Goal: Task Accomplishment & Management: Manage account settings

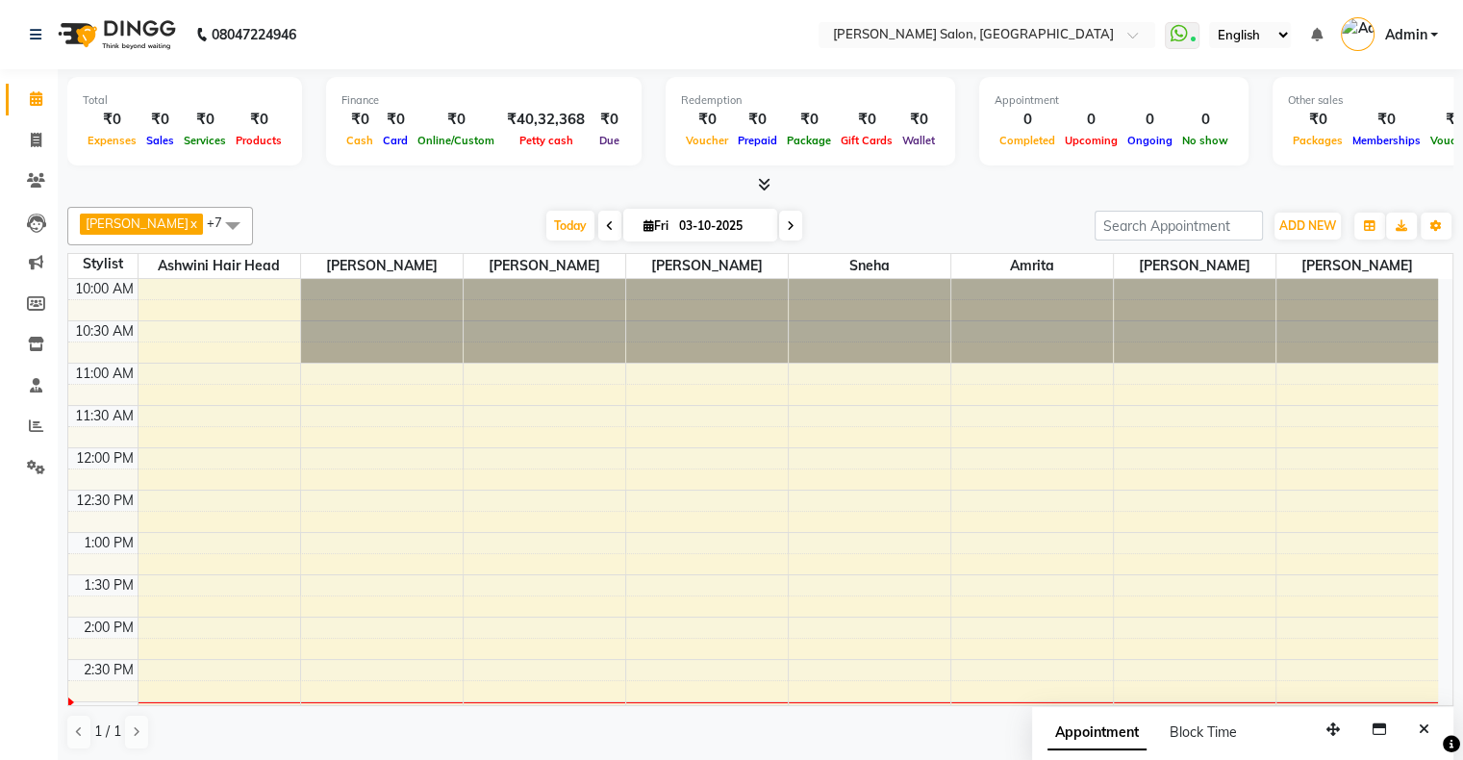
click at [779, 230] on span at bounding box center [790, 226] width 23 height 30
type input "04-10-2025"
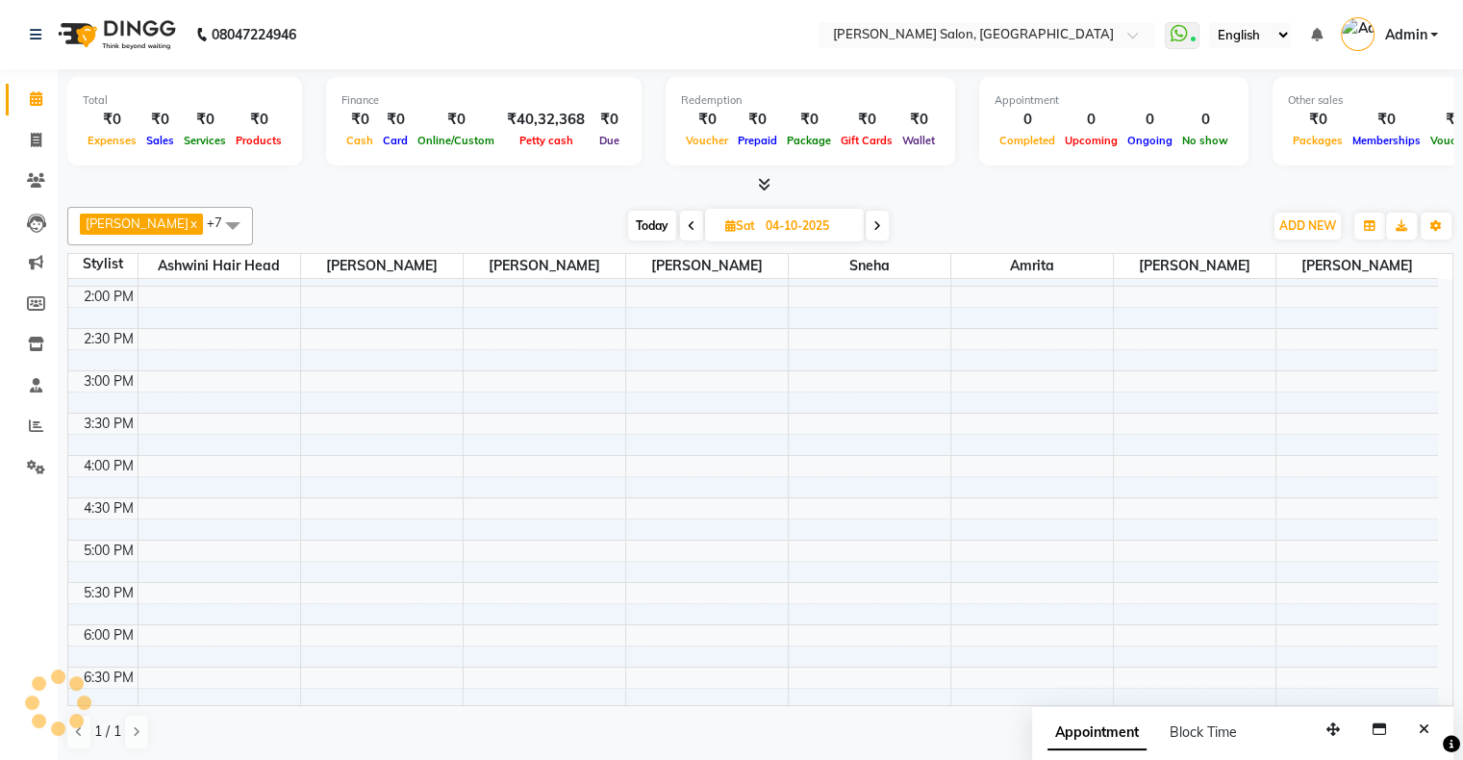
scroll to position [35, 0]
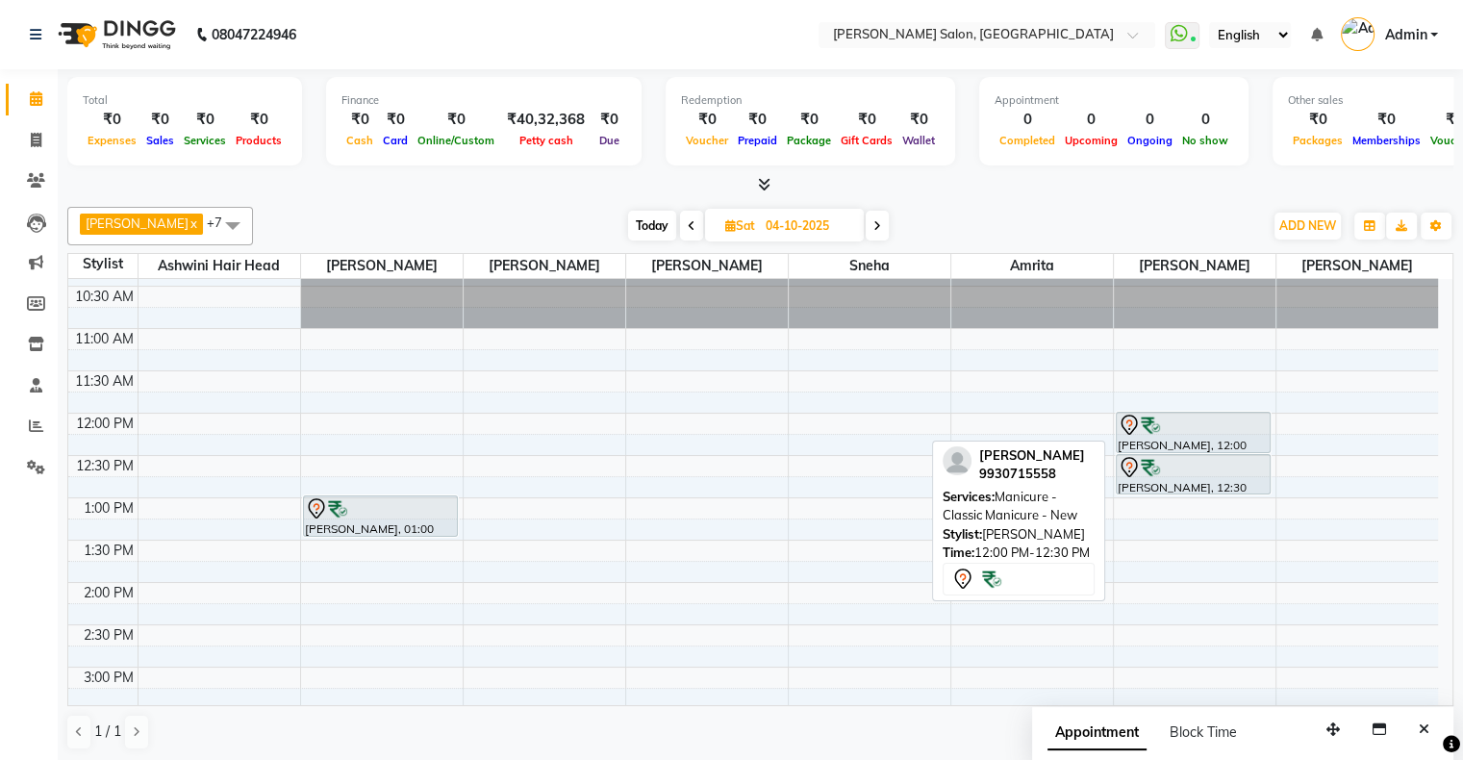
click at [1151, 425] on img at bounding box center [1150, 425] width 19 height 19
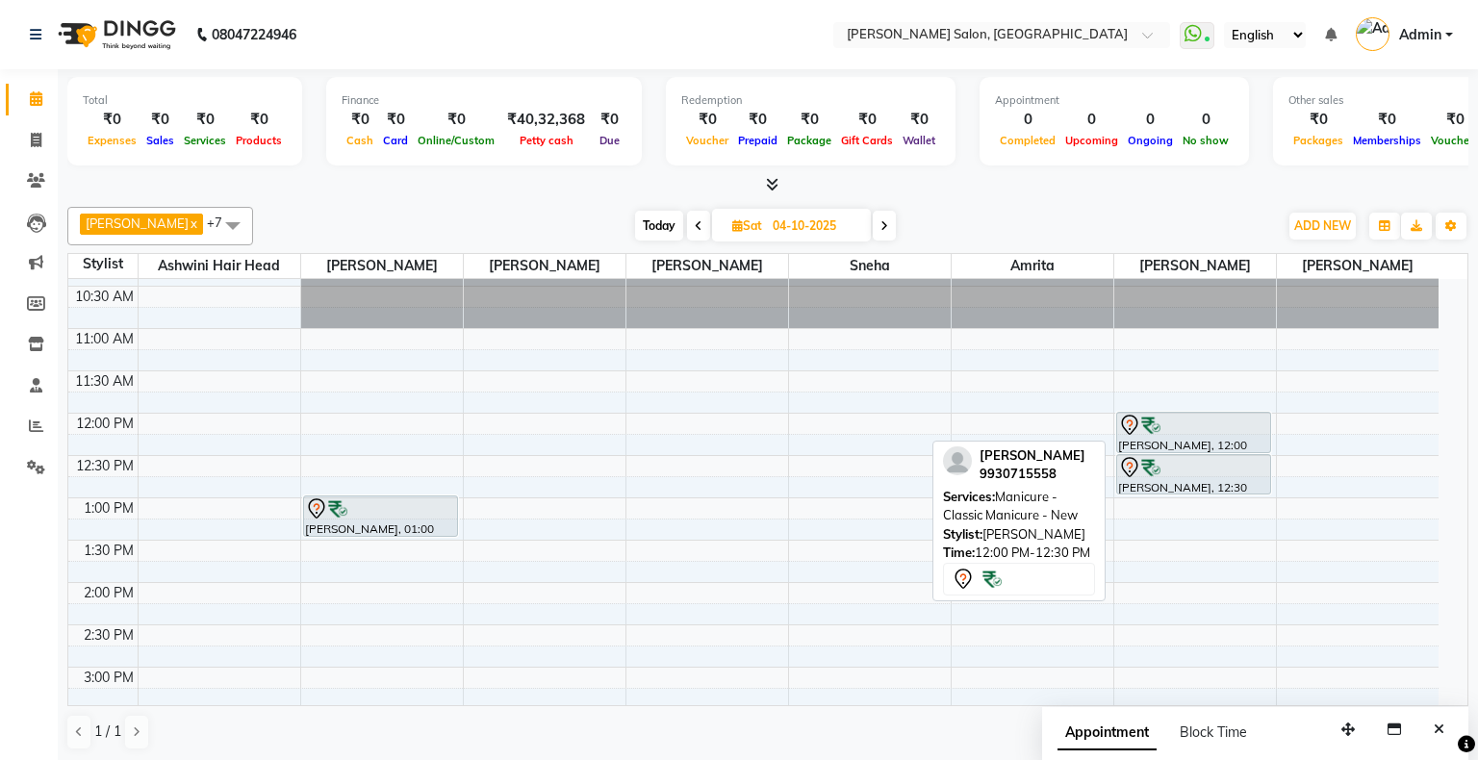
select select "7"
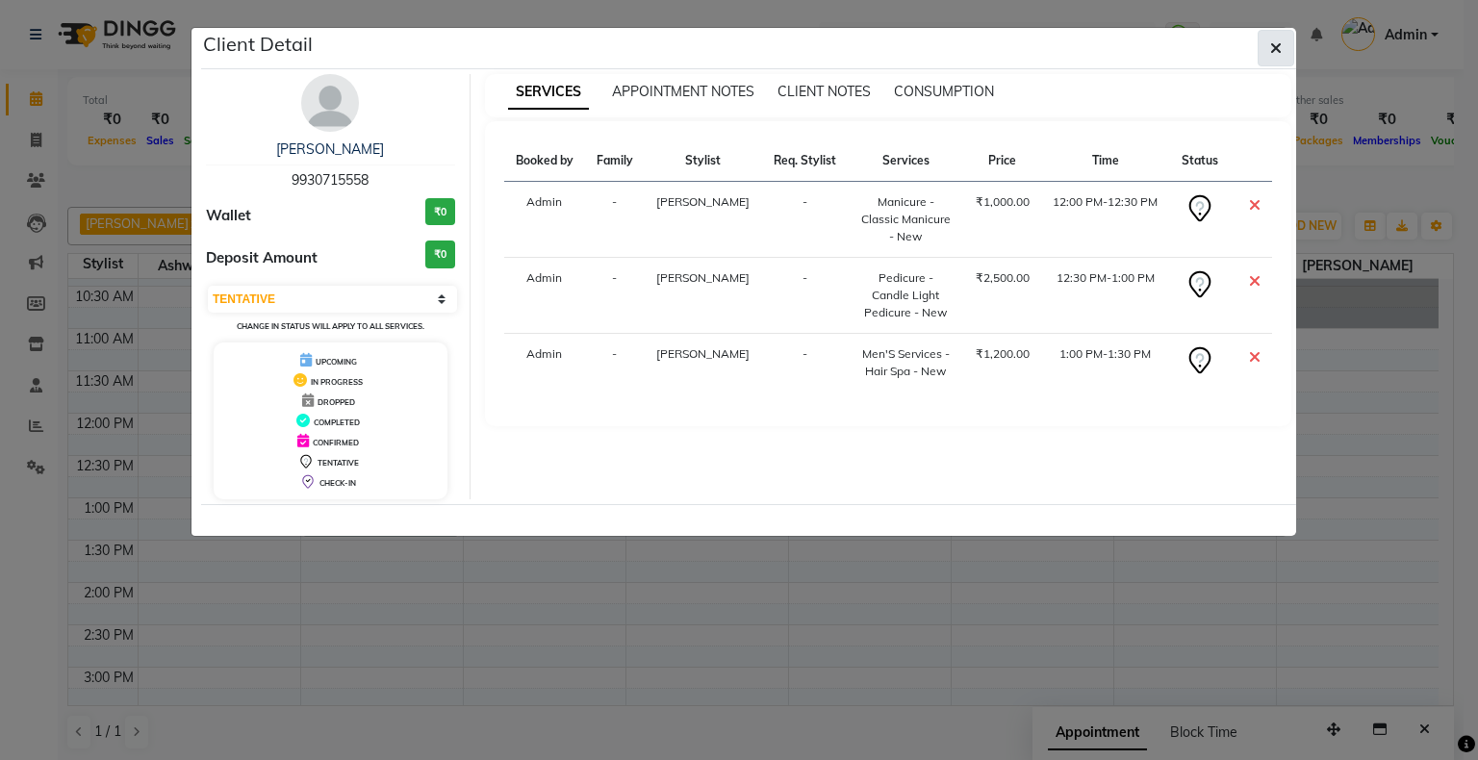
click at [1277, 43] on icon "button" at bounding box center [1276, 47] width 12 height 15
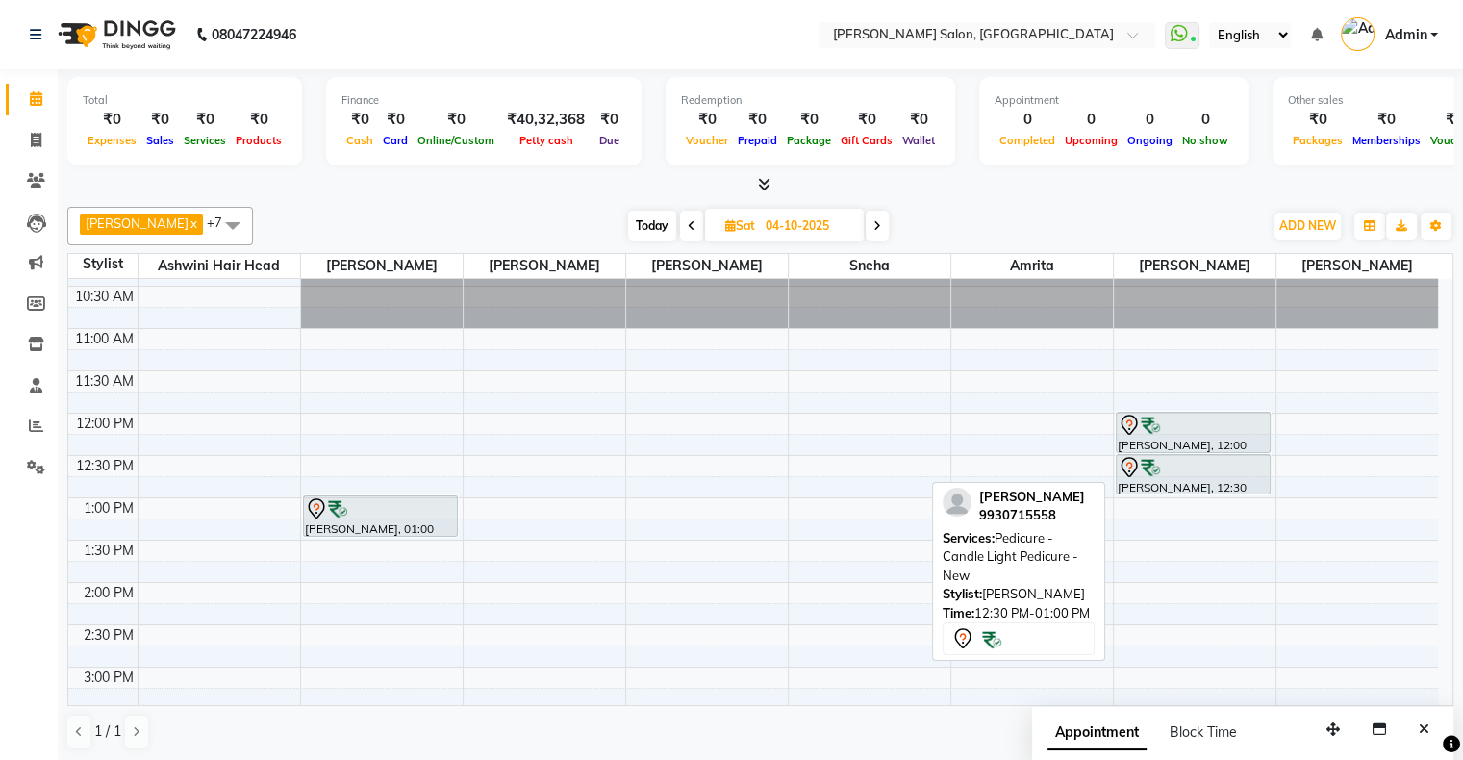
click at [1182, 474] on div at bounding box center [1194, 467] width 152 height 23
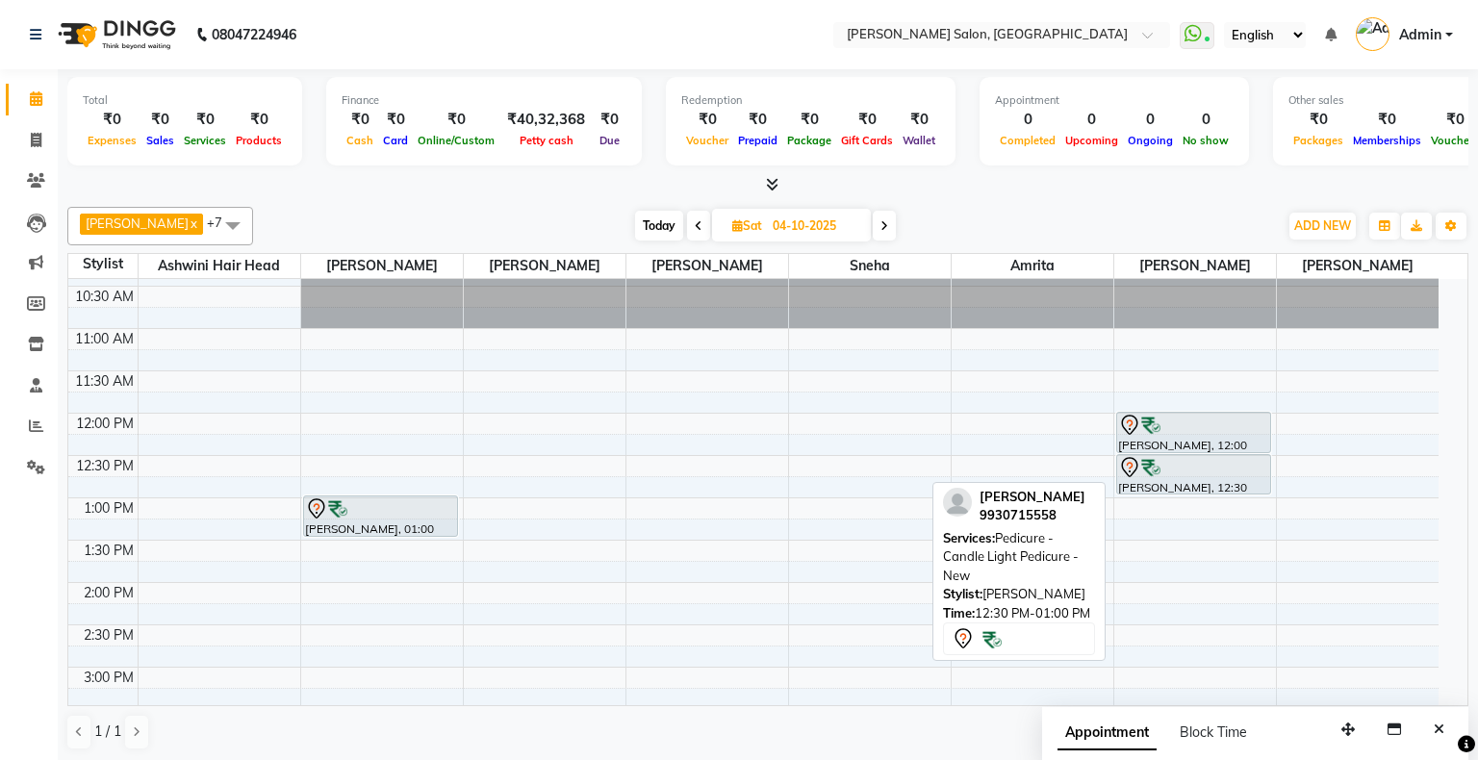
select select "7"
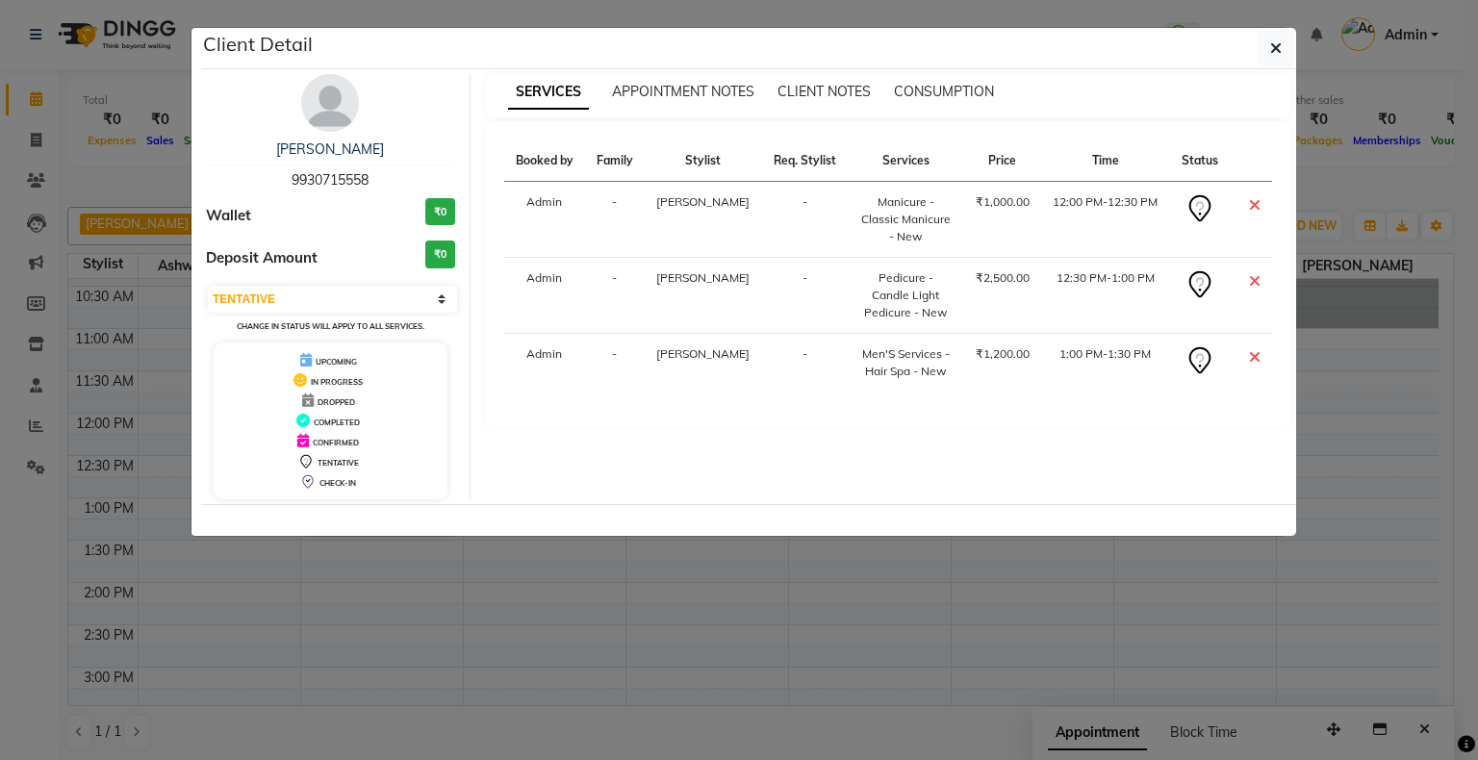
click at [1353, 405] on ngb-modal-window "Client Detail [PERSON_NAME] 9930715558 Wallet ₹0 Deposit Amount ₹0 Select CONFI…" at bounding box center [739, 380] width 1478 height 760
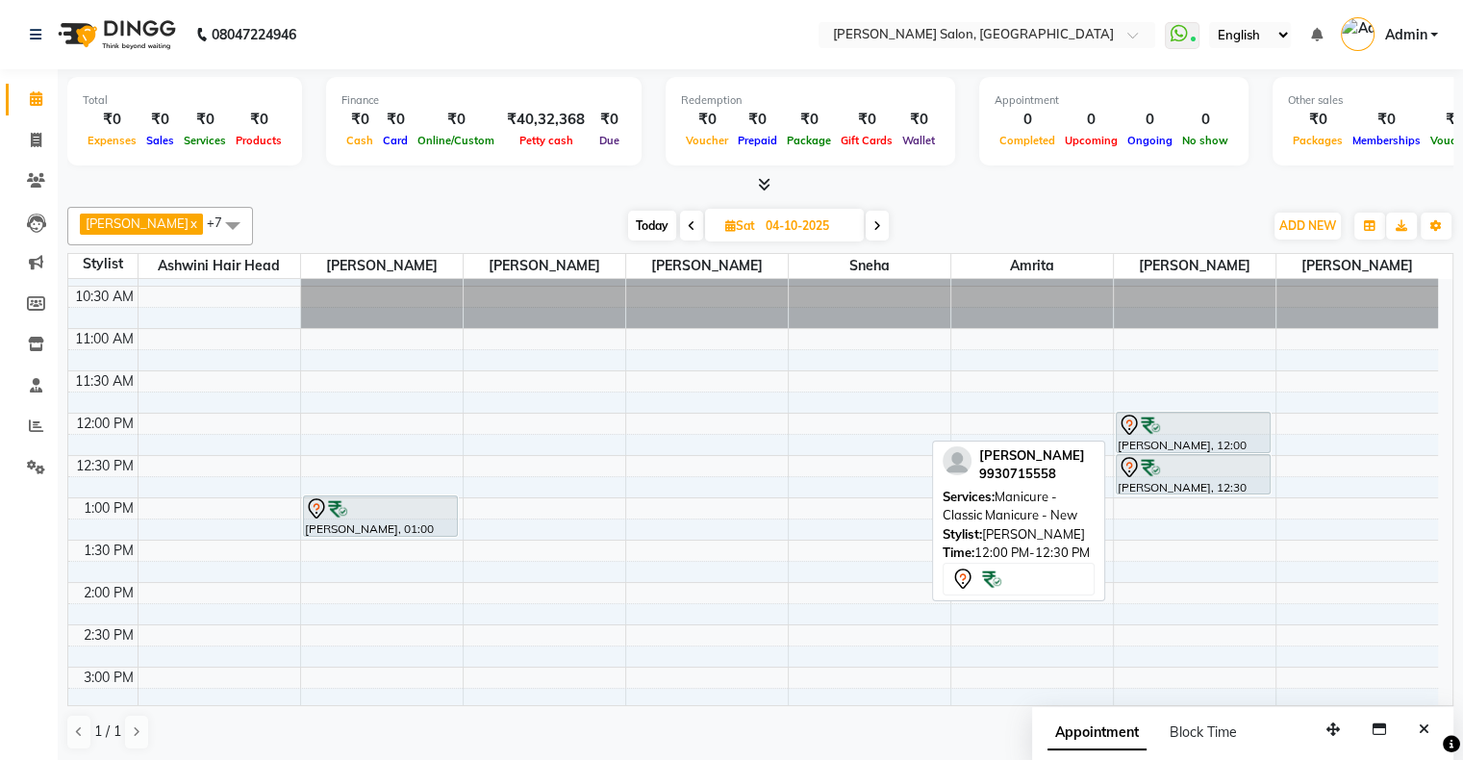
click at [1181, 424] on div at bounding box center [1194, 425] width 152 height 23
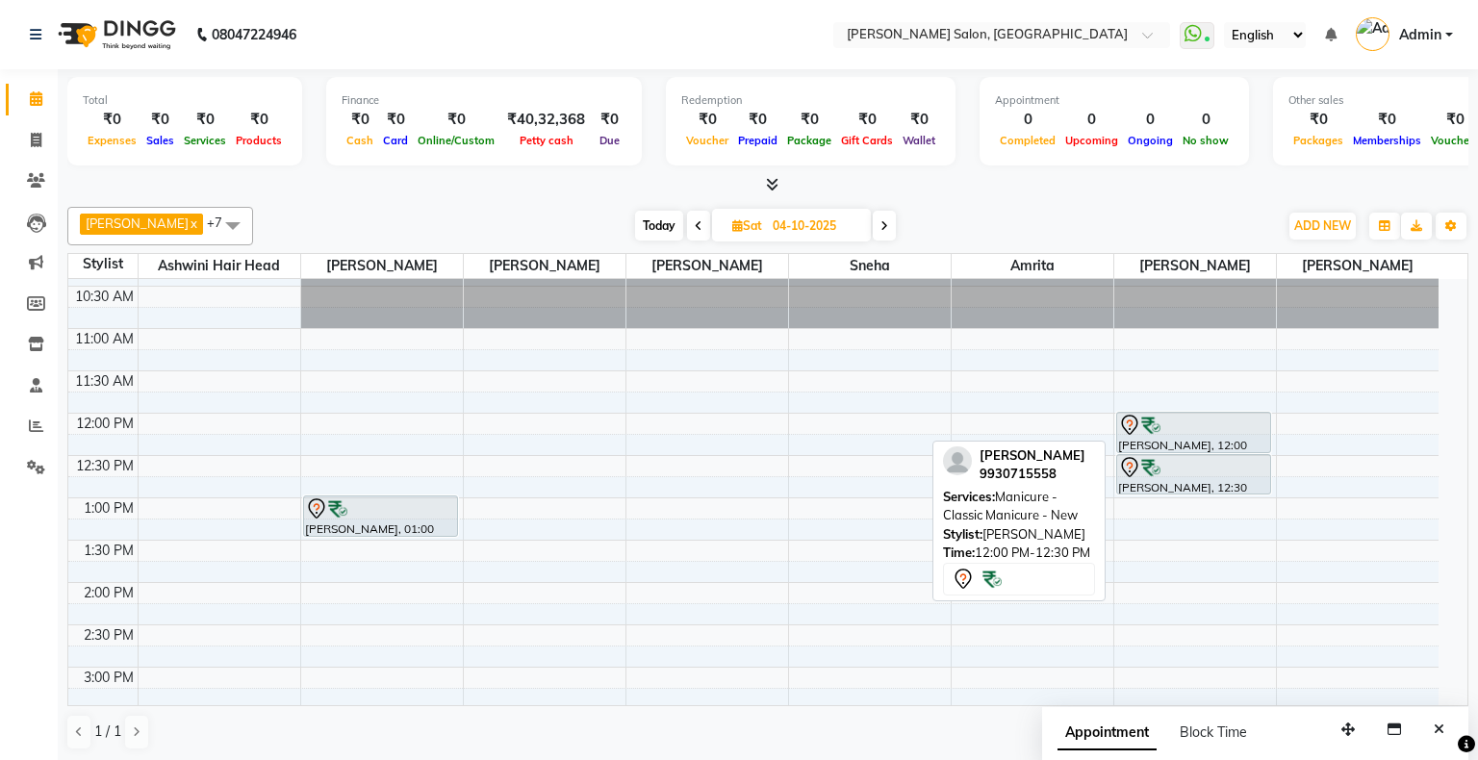
select select "7"
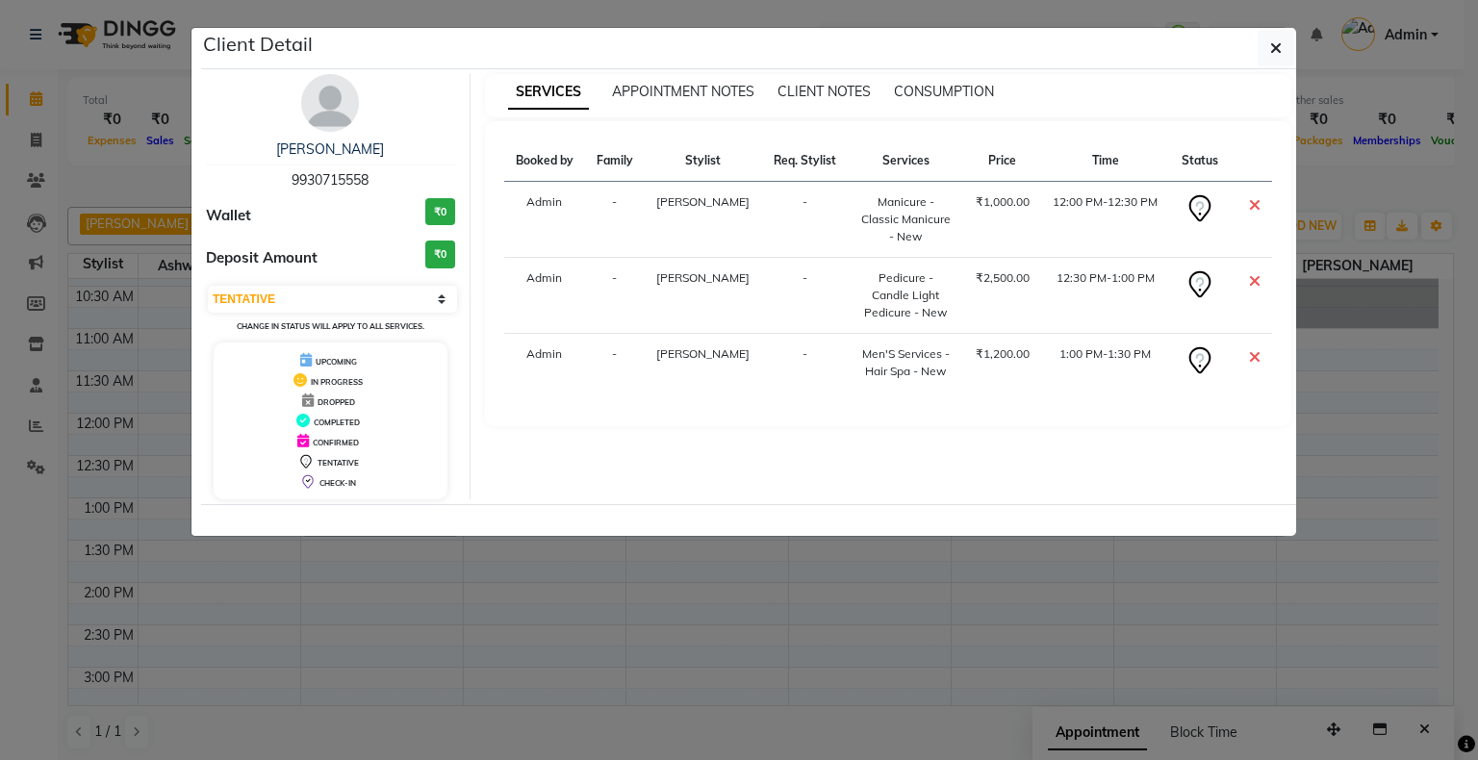
click at [1302, 518] on ngb-modal-window "Client Detail [PERSON_NAME] 9930715558 Wallet ₹0 Deposit Amount ₹0 Select CONFI…" at bounding box center [739, 380] width 1478 height 760
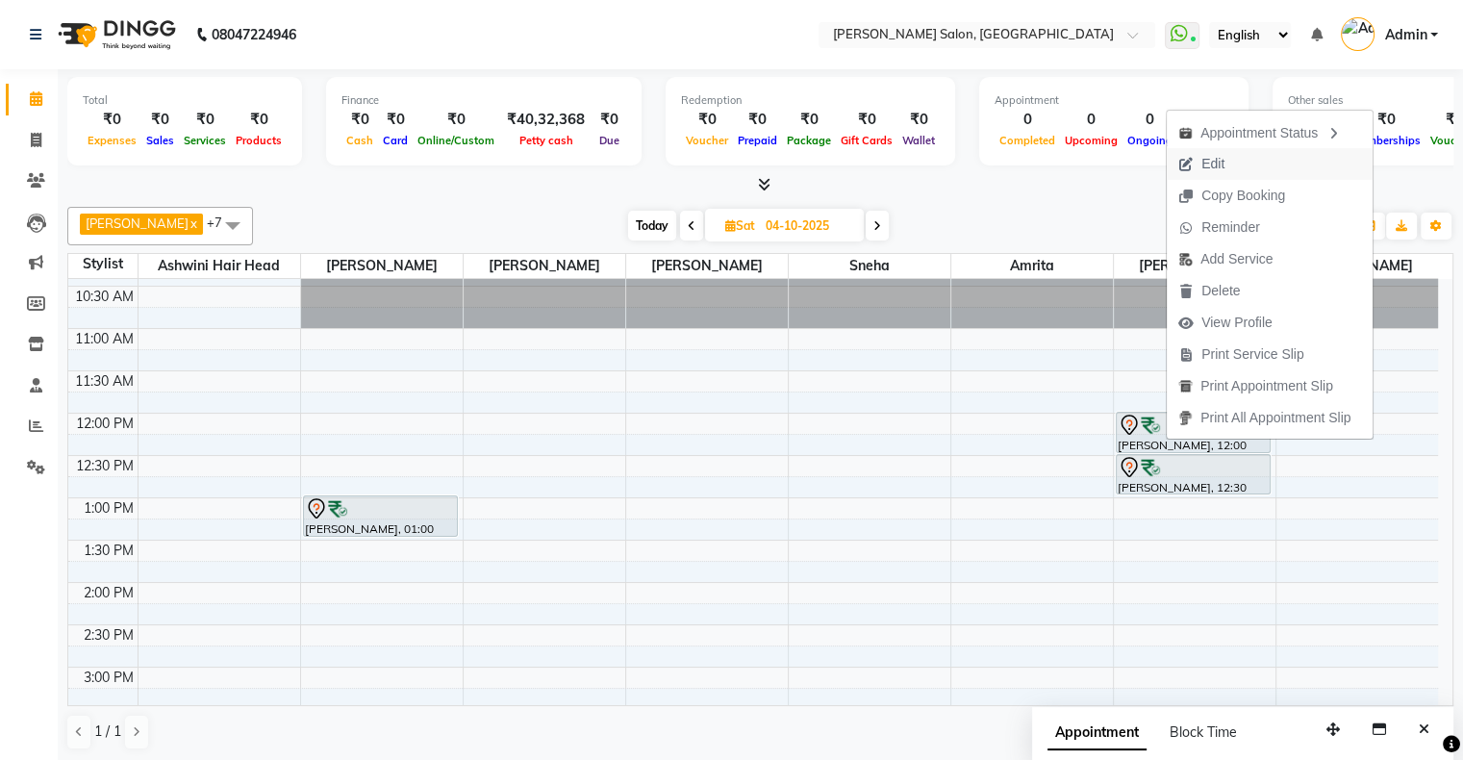
click at [1216, 164] on span "Edit" at bounding box center [1212, 164] width 23 height 20
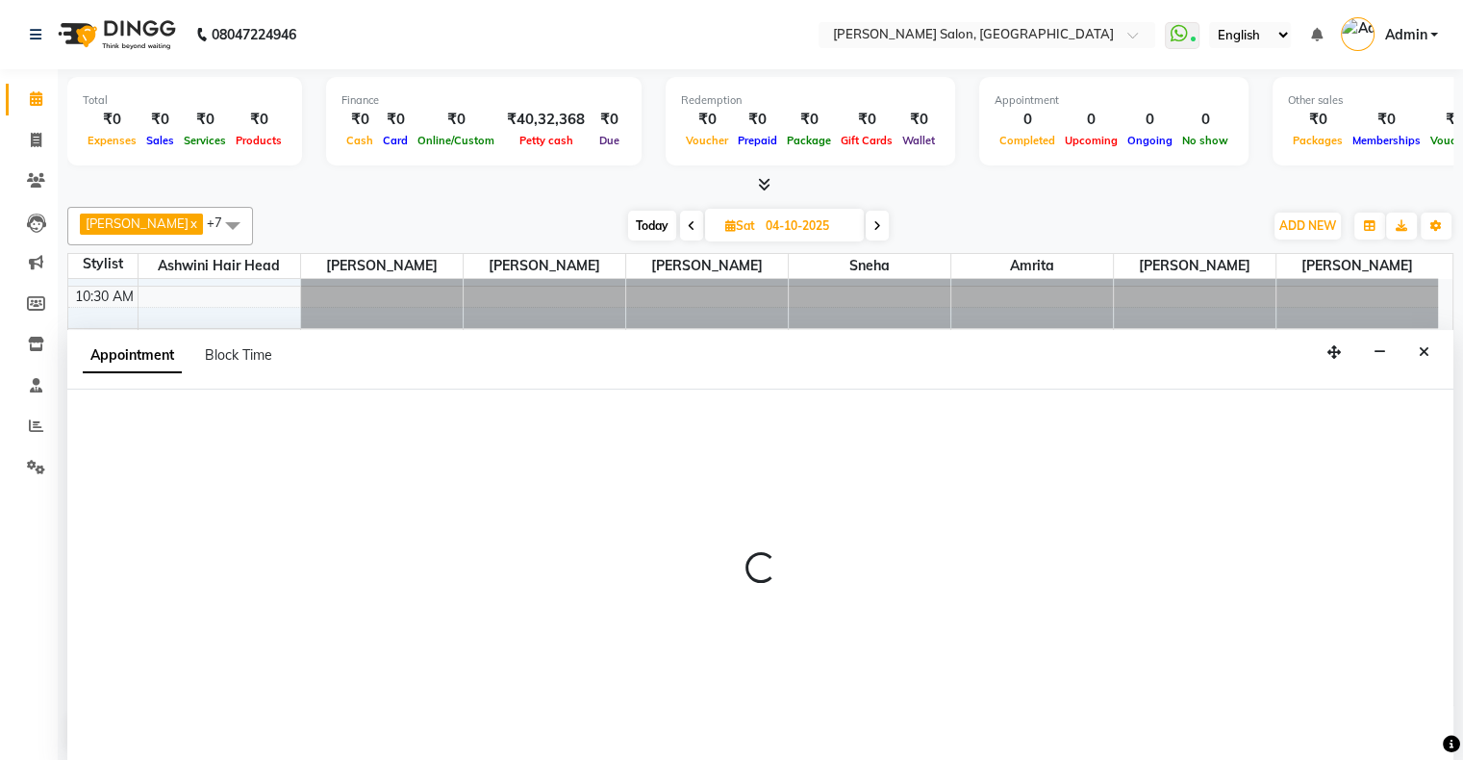
scroll to position [419, 0]
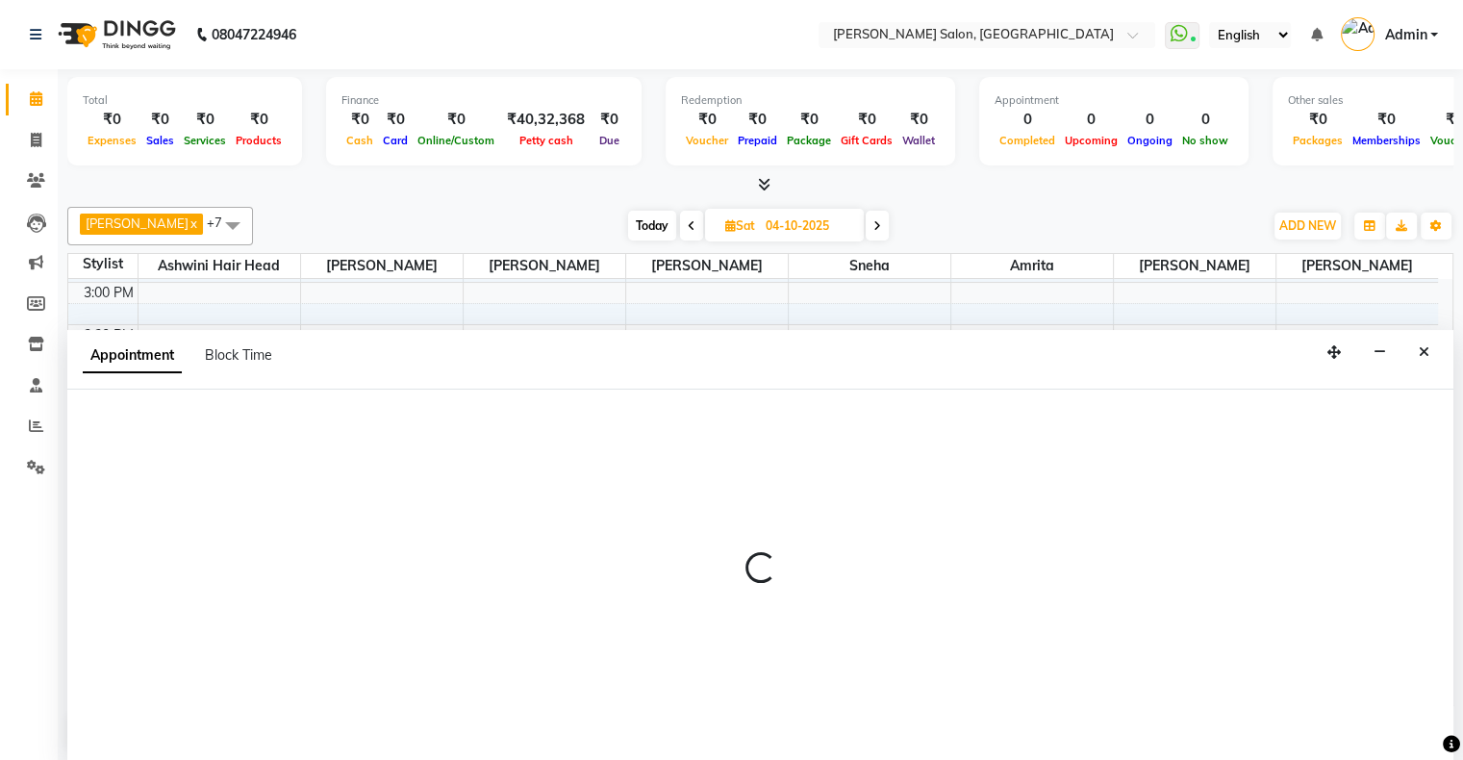
select select "91638"
select select "720"
select select "tentative"
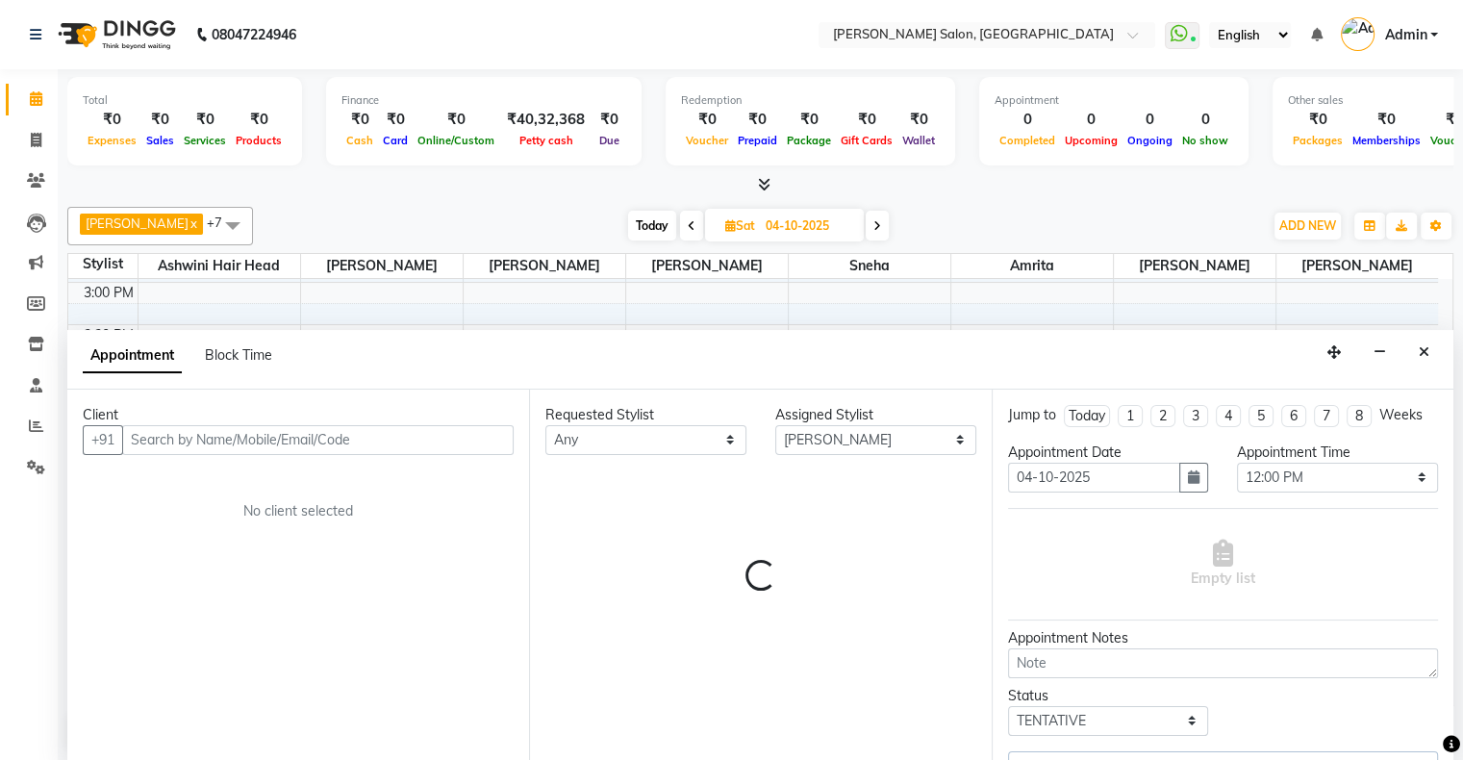
select select "1747"
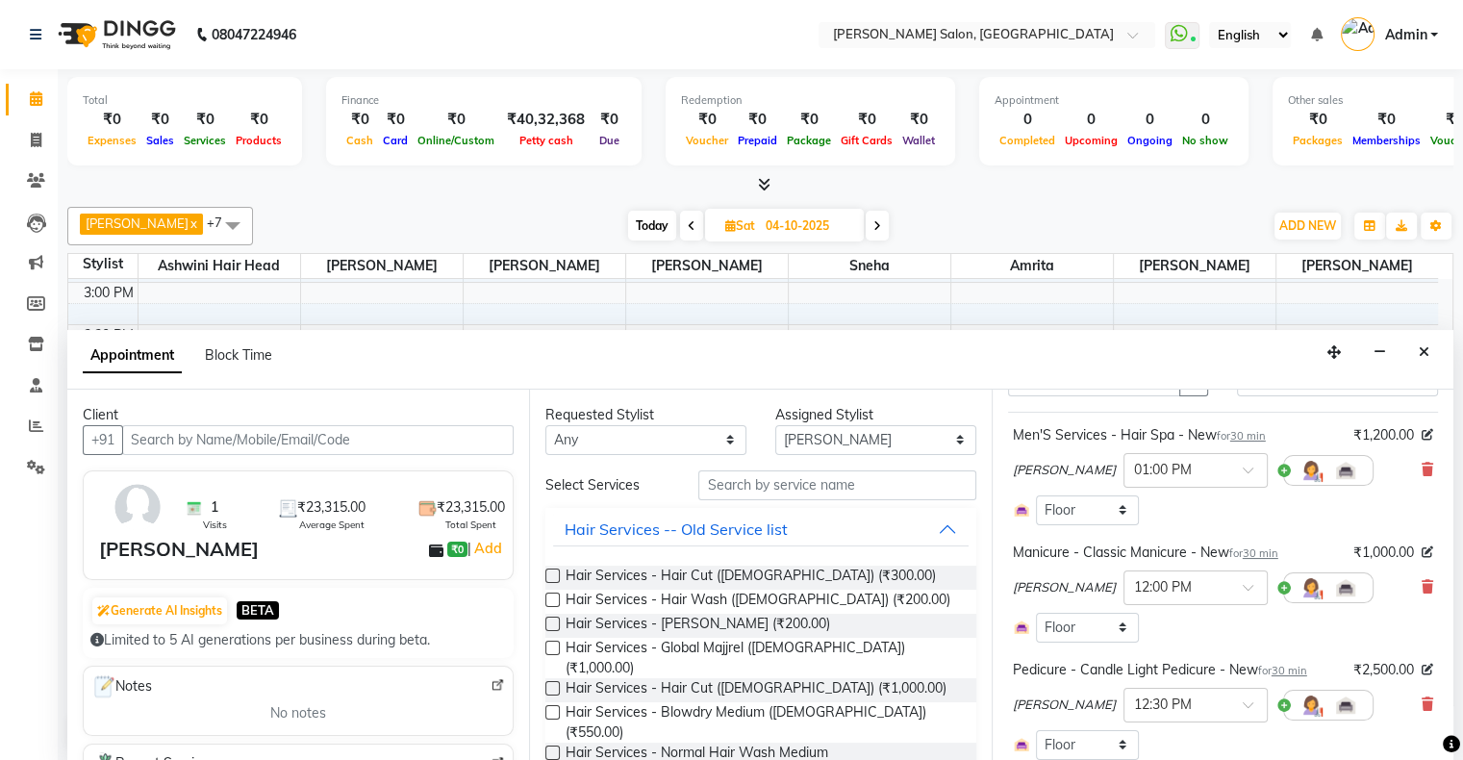
scroll to position [96, 0]
click at [1424, 346] on icon "Close" at bounding box center [1424, 351] width 11 height 13
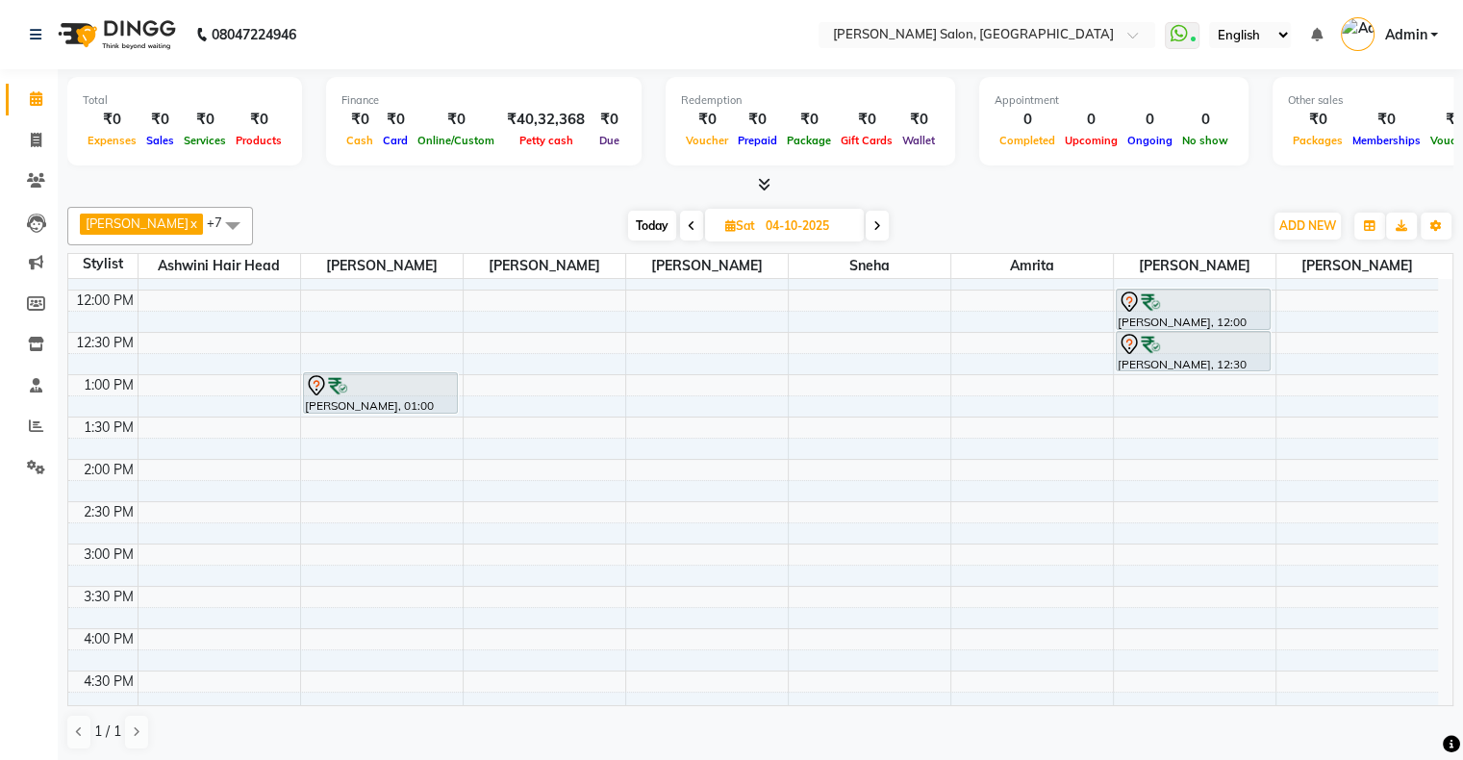
scroll to position [0, 0]
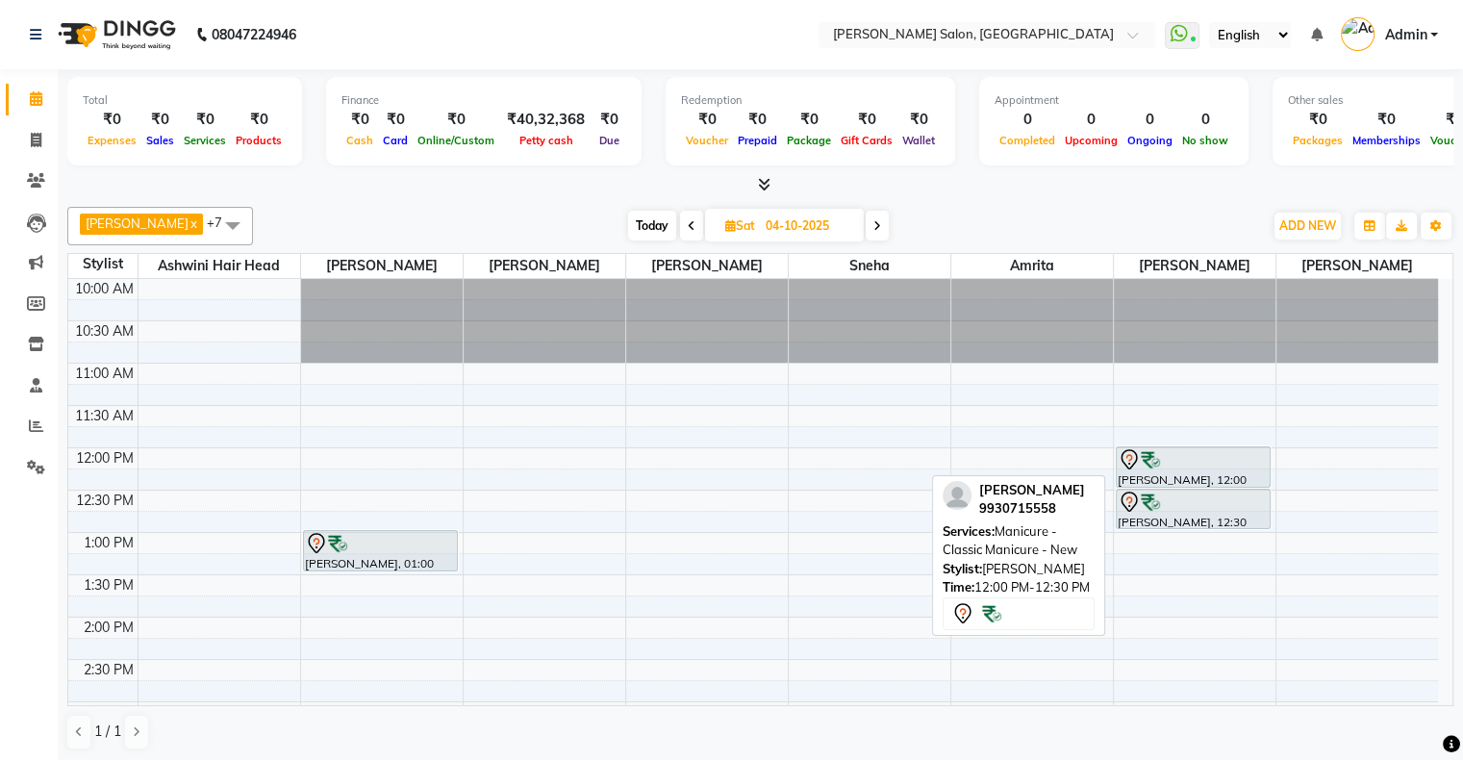
click at [1167, 479] on div "[PERSON_NAME], 12:00 PM-12:30 PM, Manicure - Classic Manicure - New" at bounding box center [1194, 466] width 154 height 39
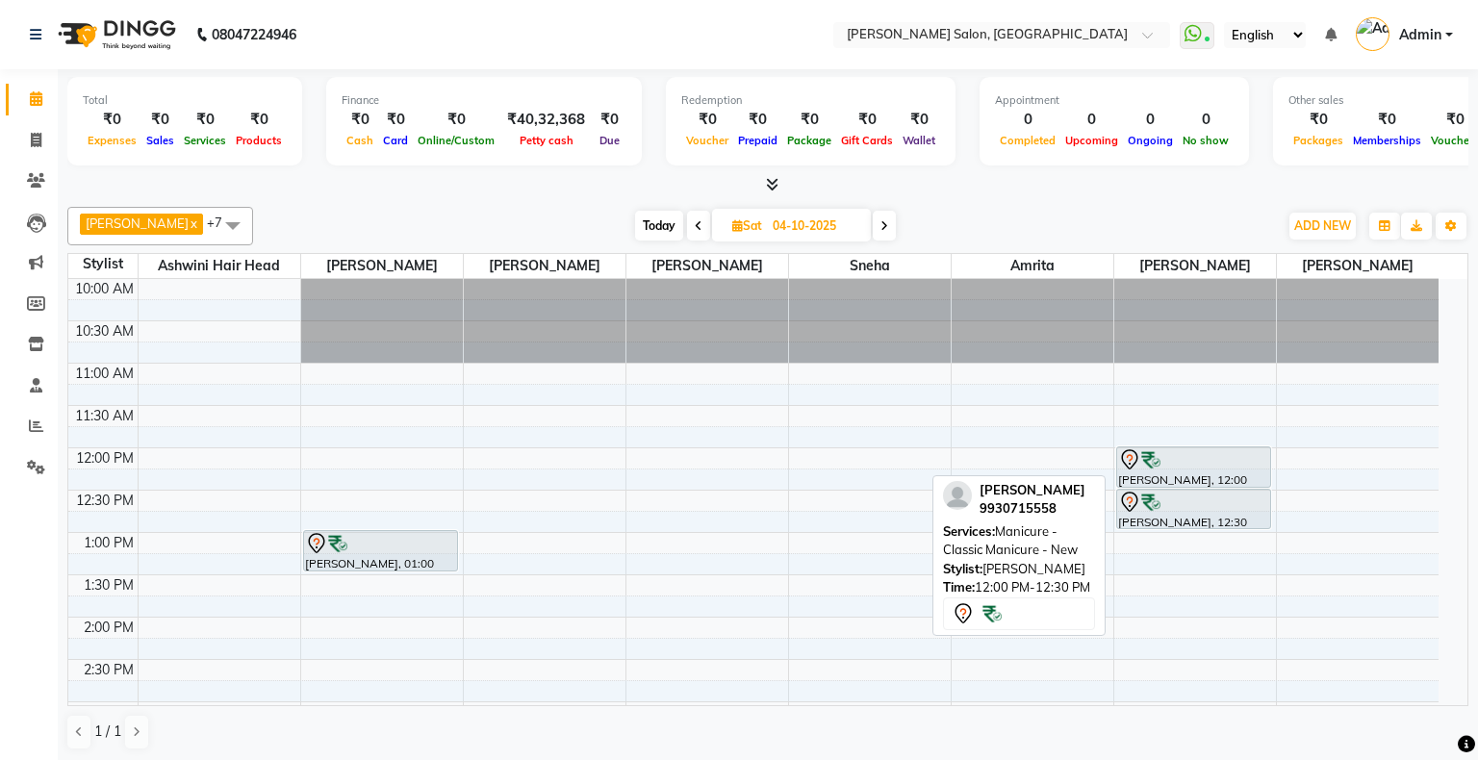
select select "7"
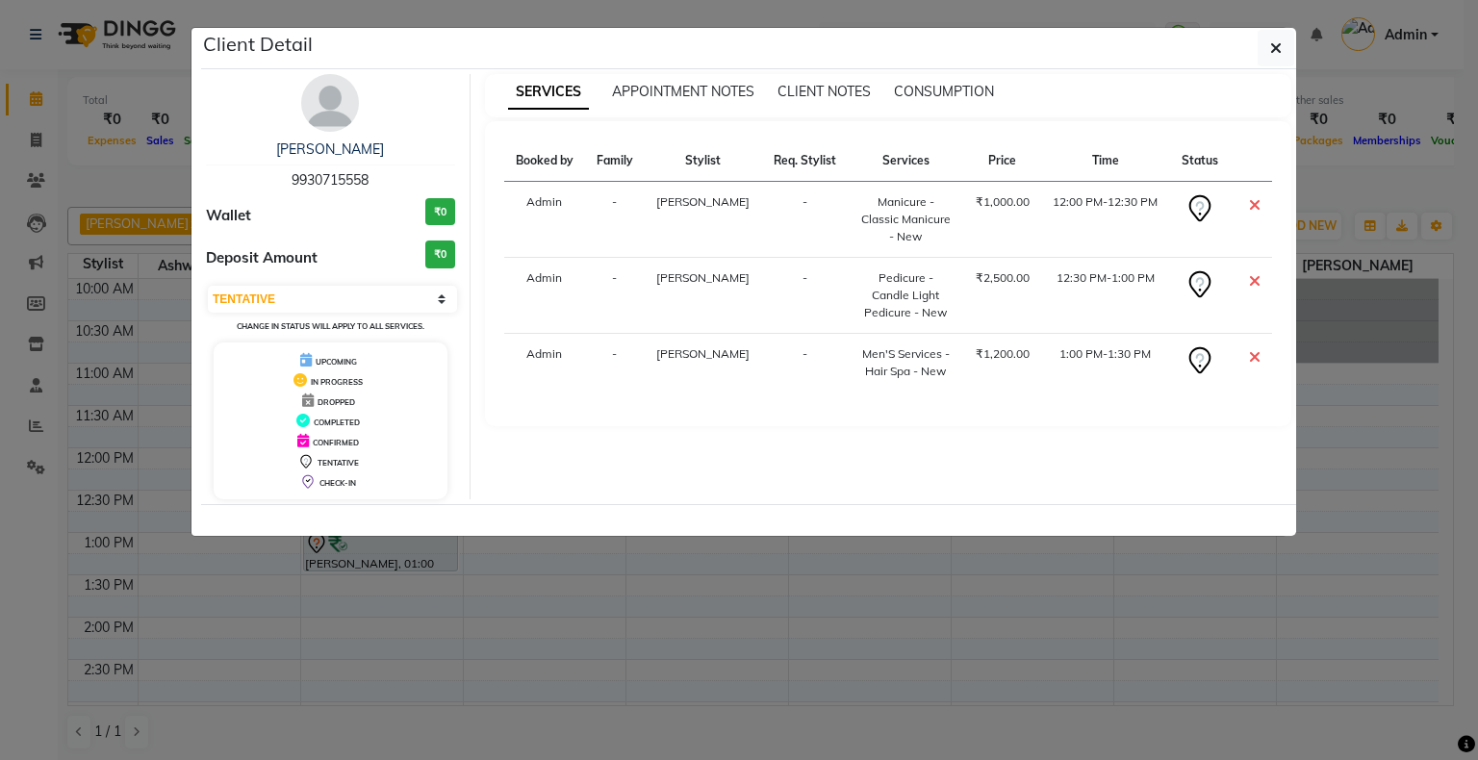
click at [337, 176] on span "9930715558" at bounding box center [329, 179] width 77 height 17
copy span "9930715558"
click at [98, 168] on ngb-modal-window "Client Detail [PERSON_NAME] 9930715558 Wallet ₹0 Deposit Amount ₹0 Select CONFI…" at bounding box center [739, 380] width 1478 height 760
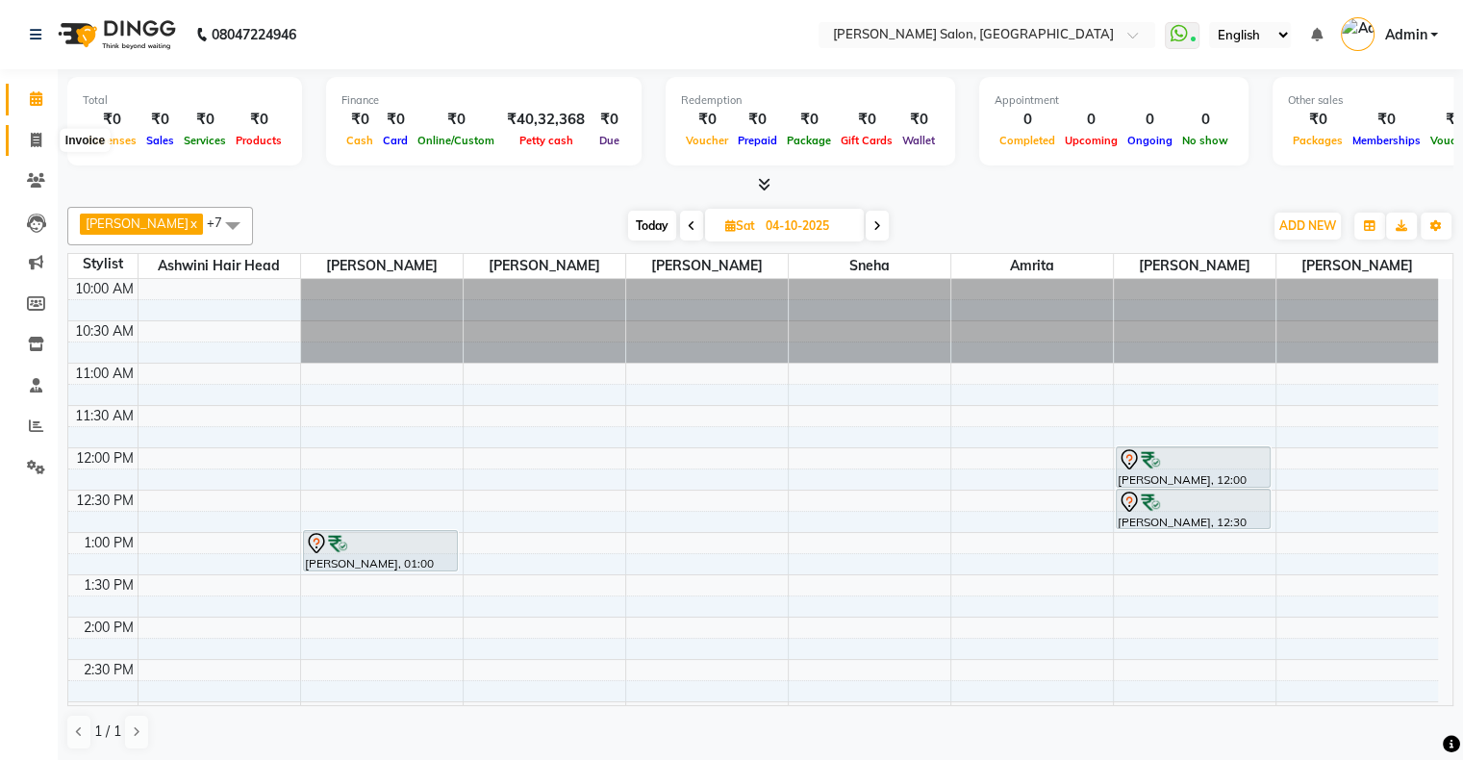
click at [19, 144] on span at bounding box center [36, 141] width 34 height 22
select select "4073"
select select "service"
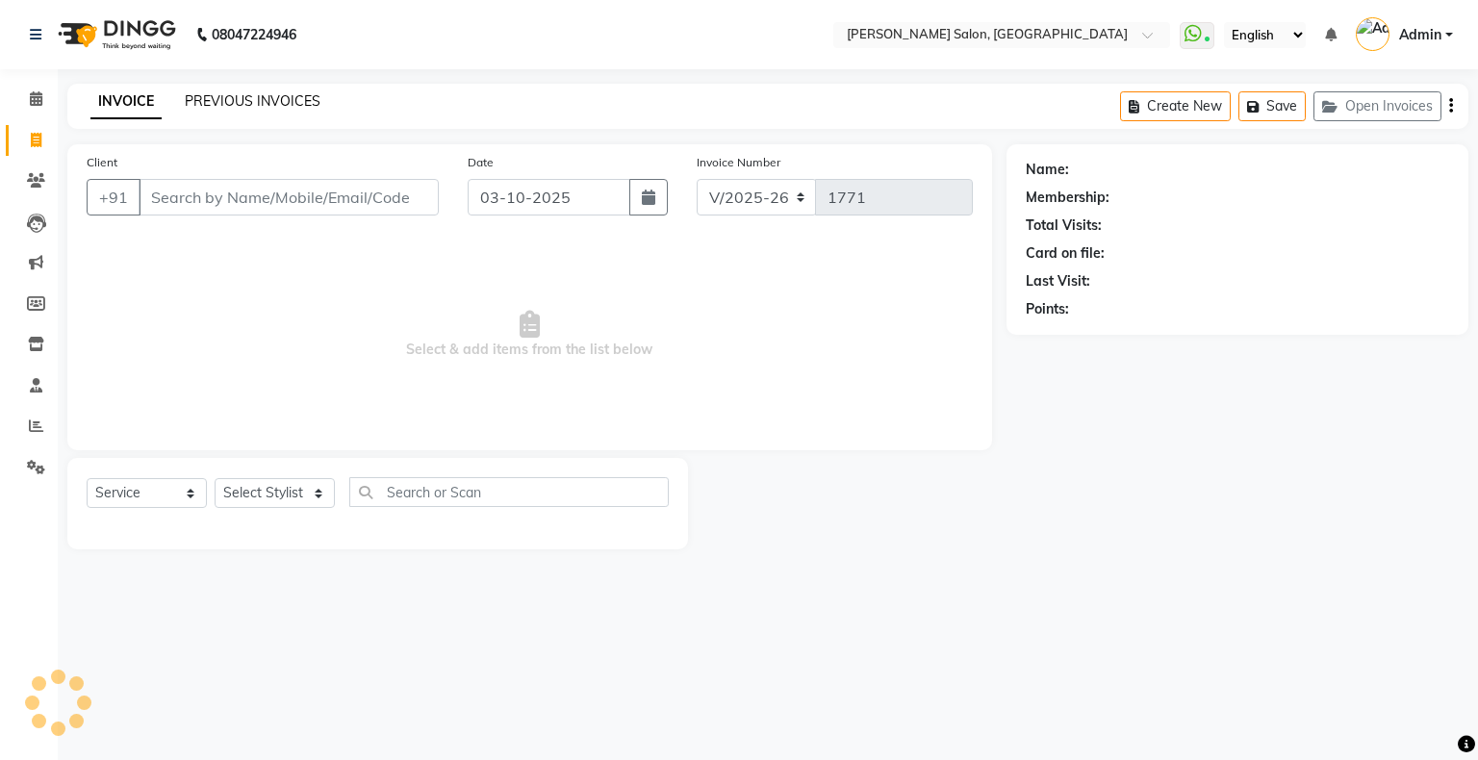
click at [239, 103] on link "PREVIOUS INVOICES" at bounding box center [253, 100] width 136 height 17
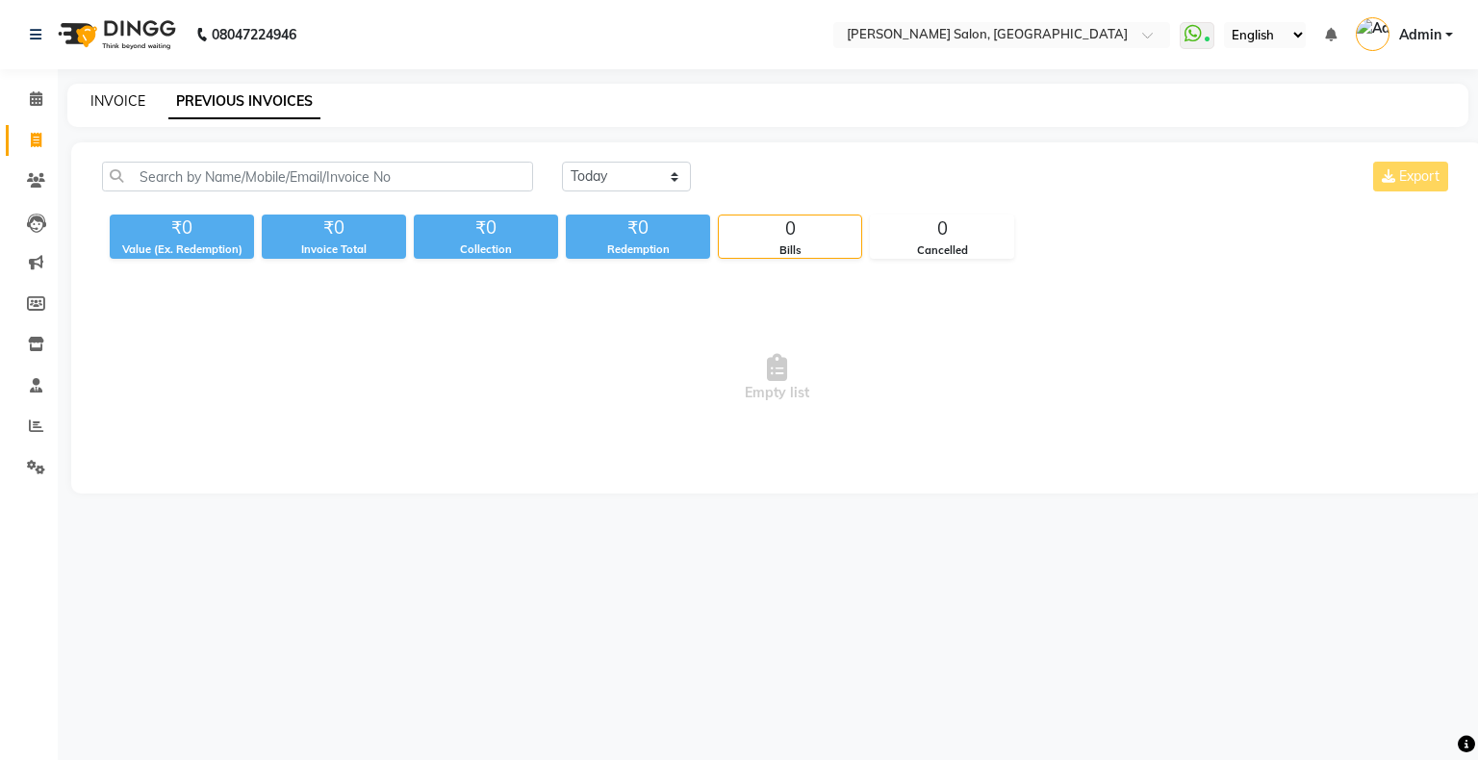
click at [120, 106] on link "INVOICE" at bounding box center [117, 100] width 55 height 17
select select "4073"
select select "service"
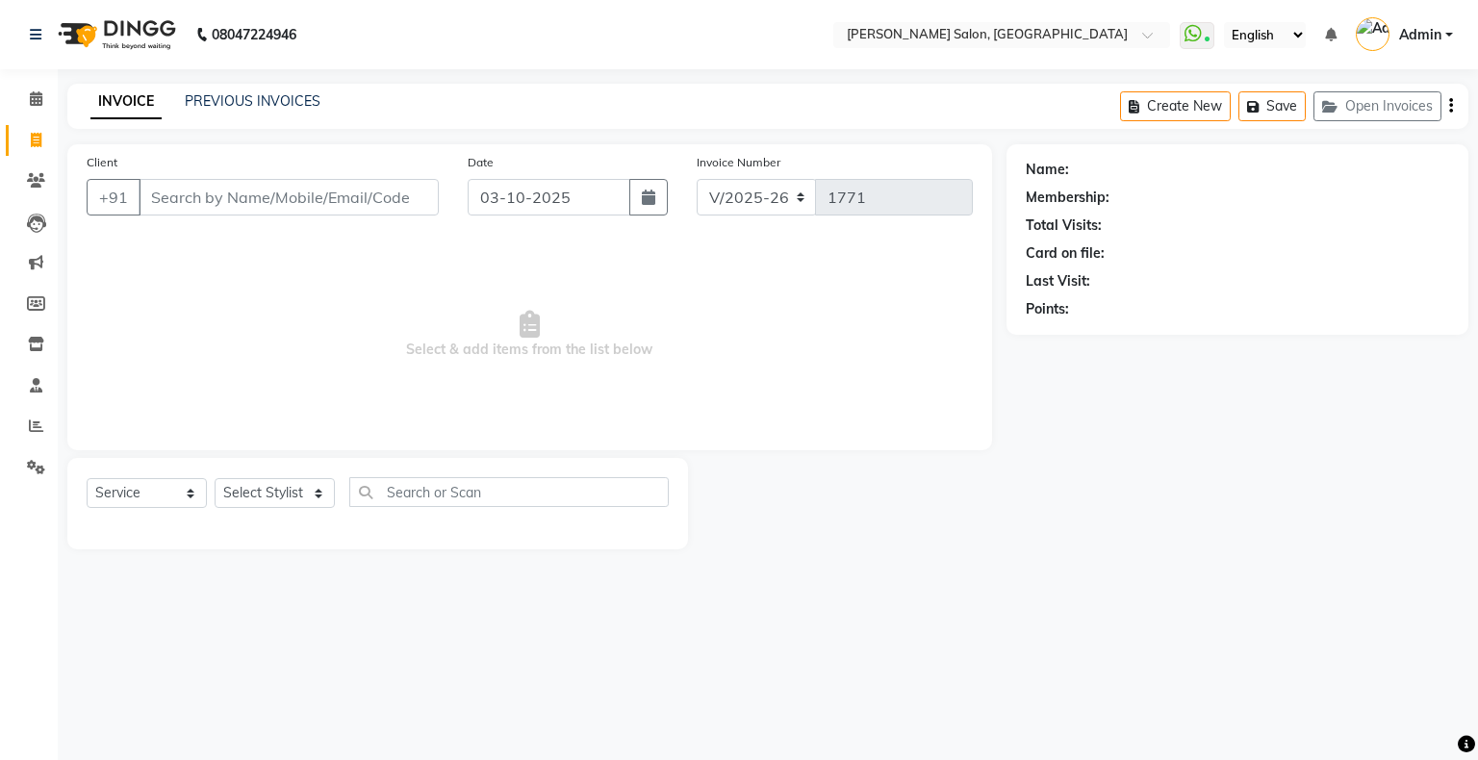
click at [223, 201] on input "Client" at bounding box center [289, 197] width 300 height 37
type input "9930715558"
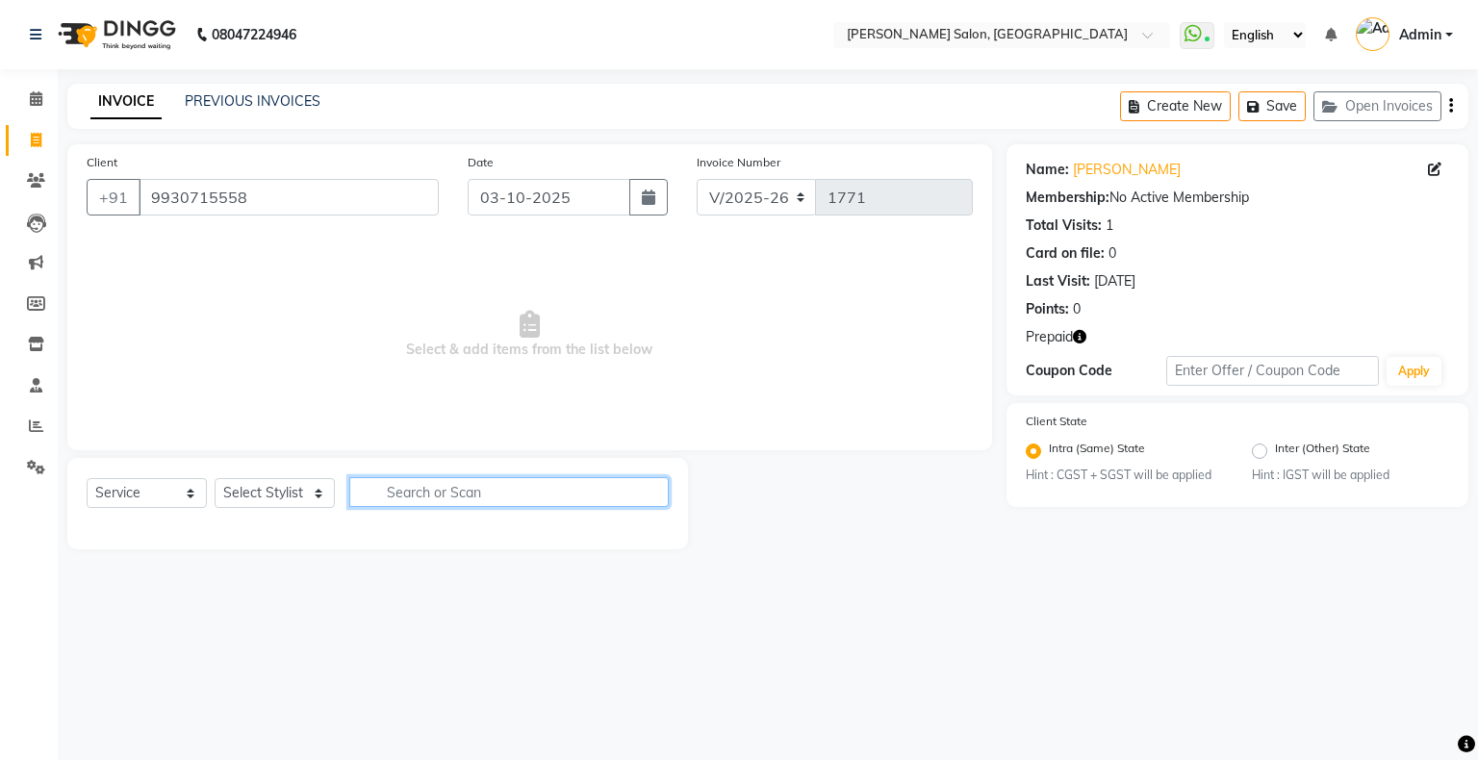
click at [407, 485] on input "text" at bounding box center [508, 492] width 319 height 30
click at [38, 187] on icon at bounding box center [36, 180] width 18 height 14
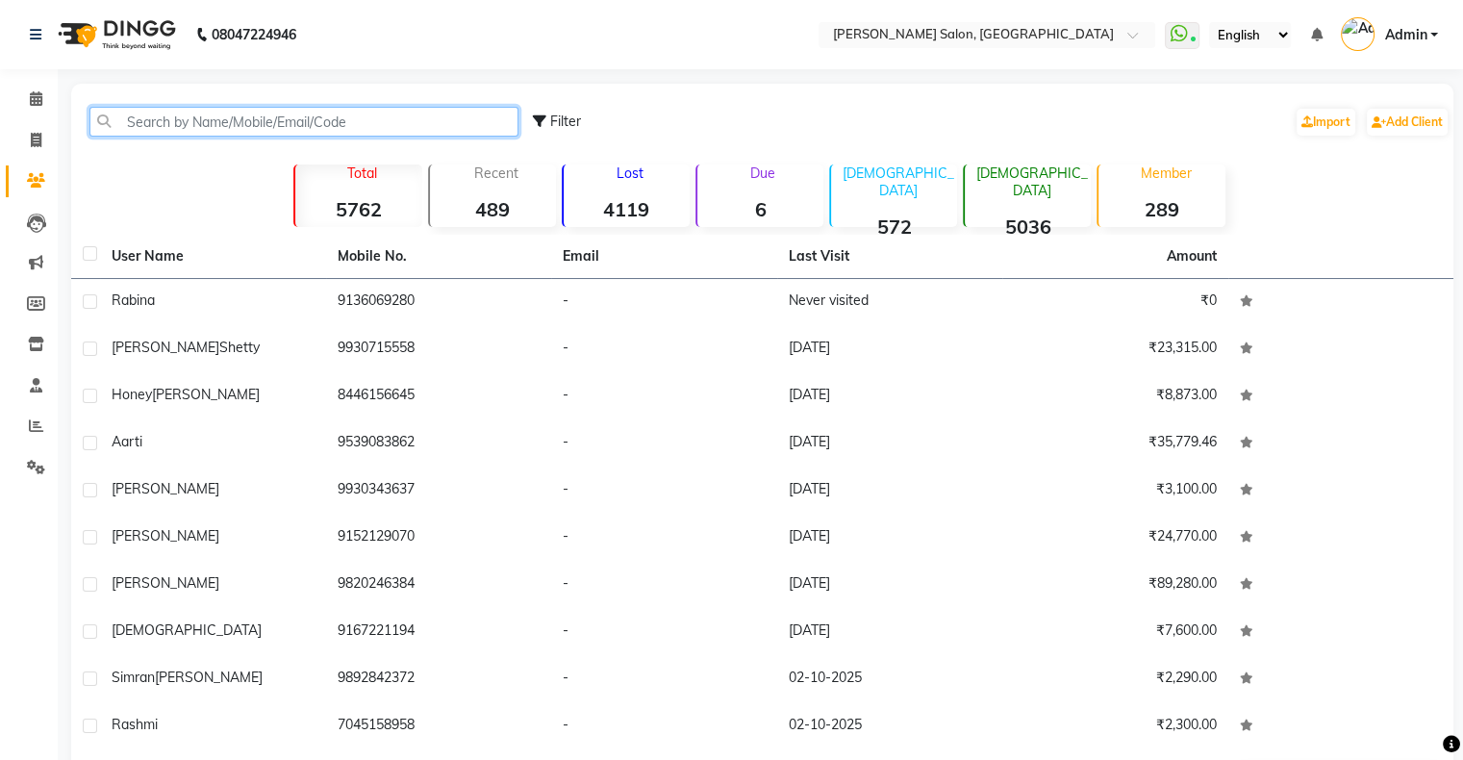
click at [290, 129] on input "text" at bounding box center [303, 122] width 429 height 30
paste input "9930715558"
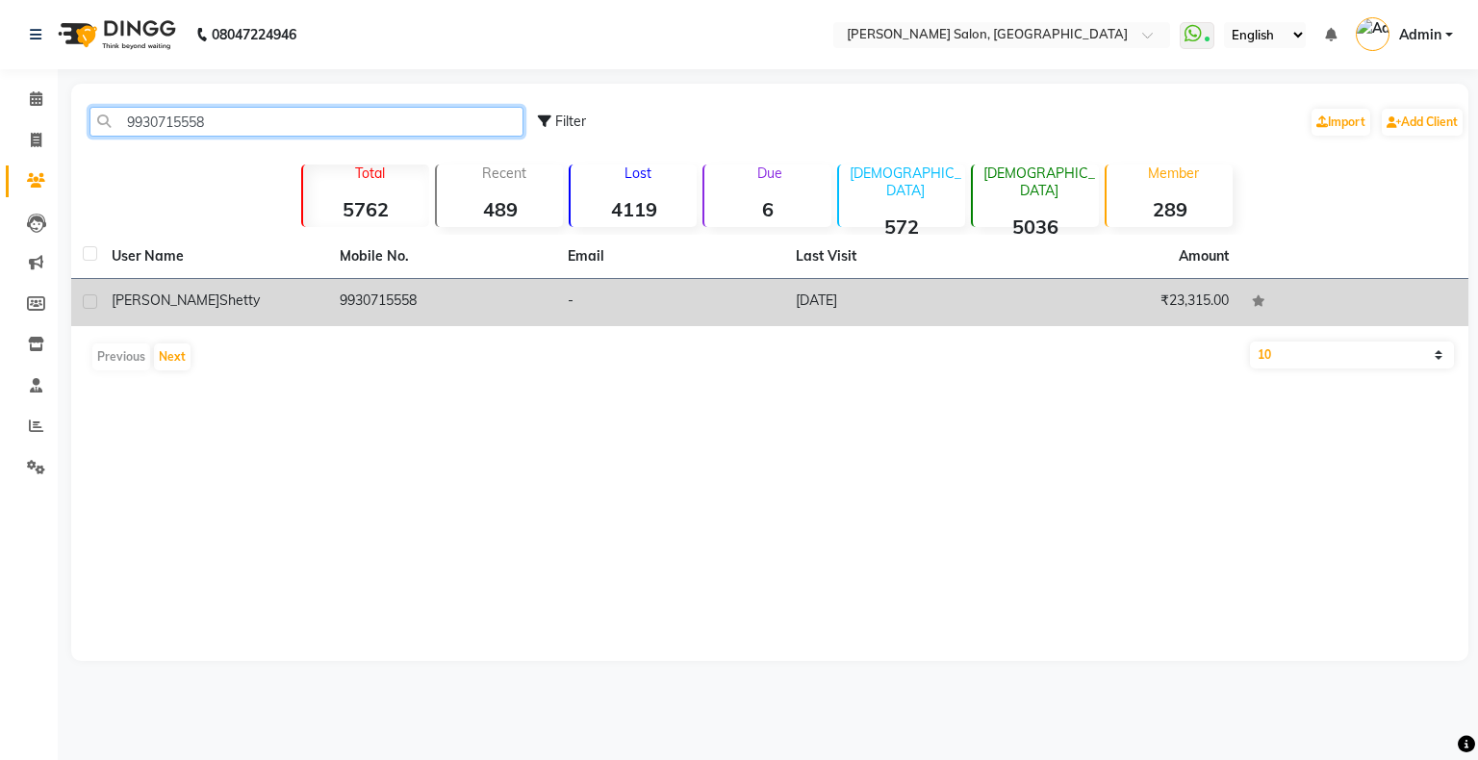
type input "9930715558"
click at [219, 304] on span "Shetty" at bounding box center [239, 299] width 40 height 17
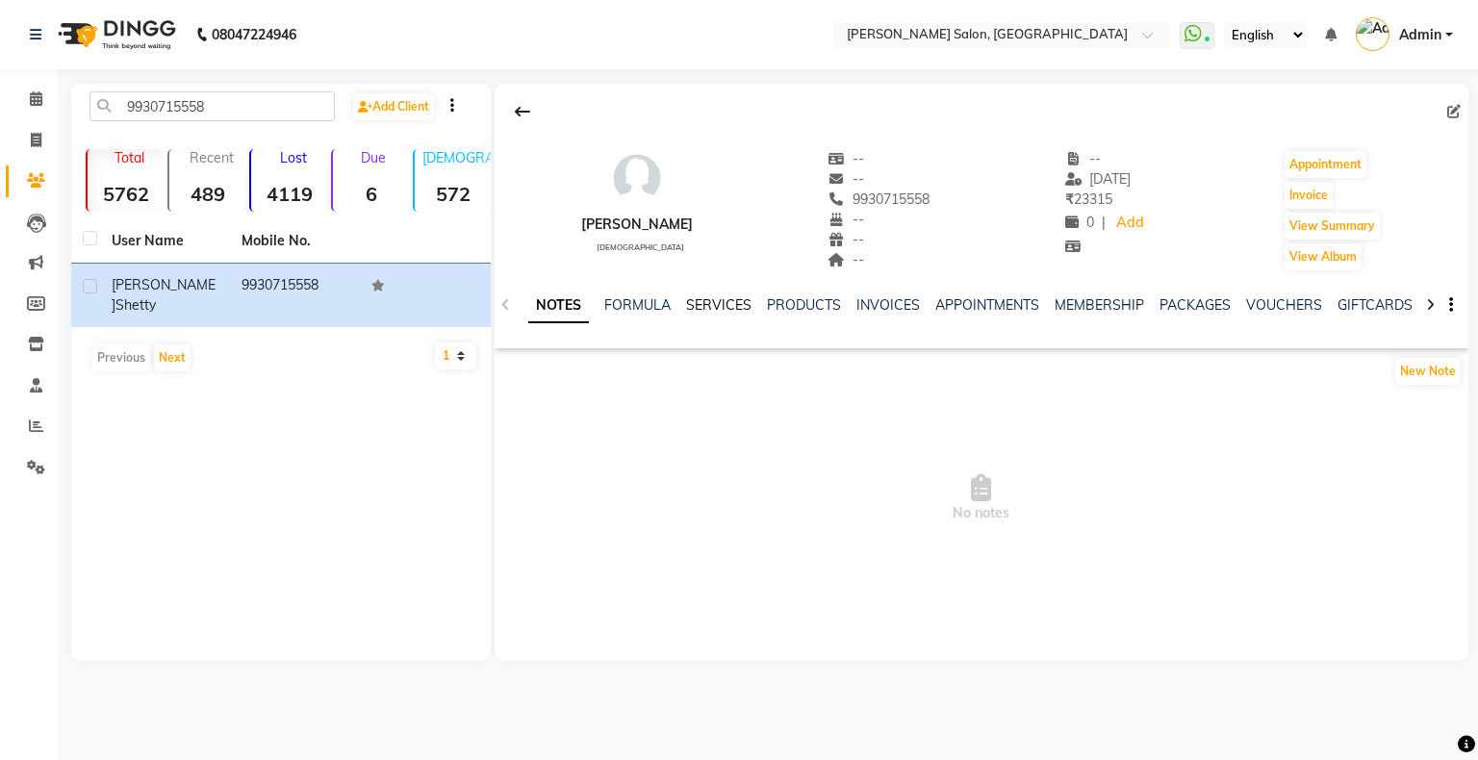
click at [712, 310] on link "SERVICES" at bounding box center [718, 304] width 65 height 17
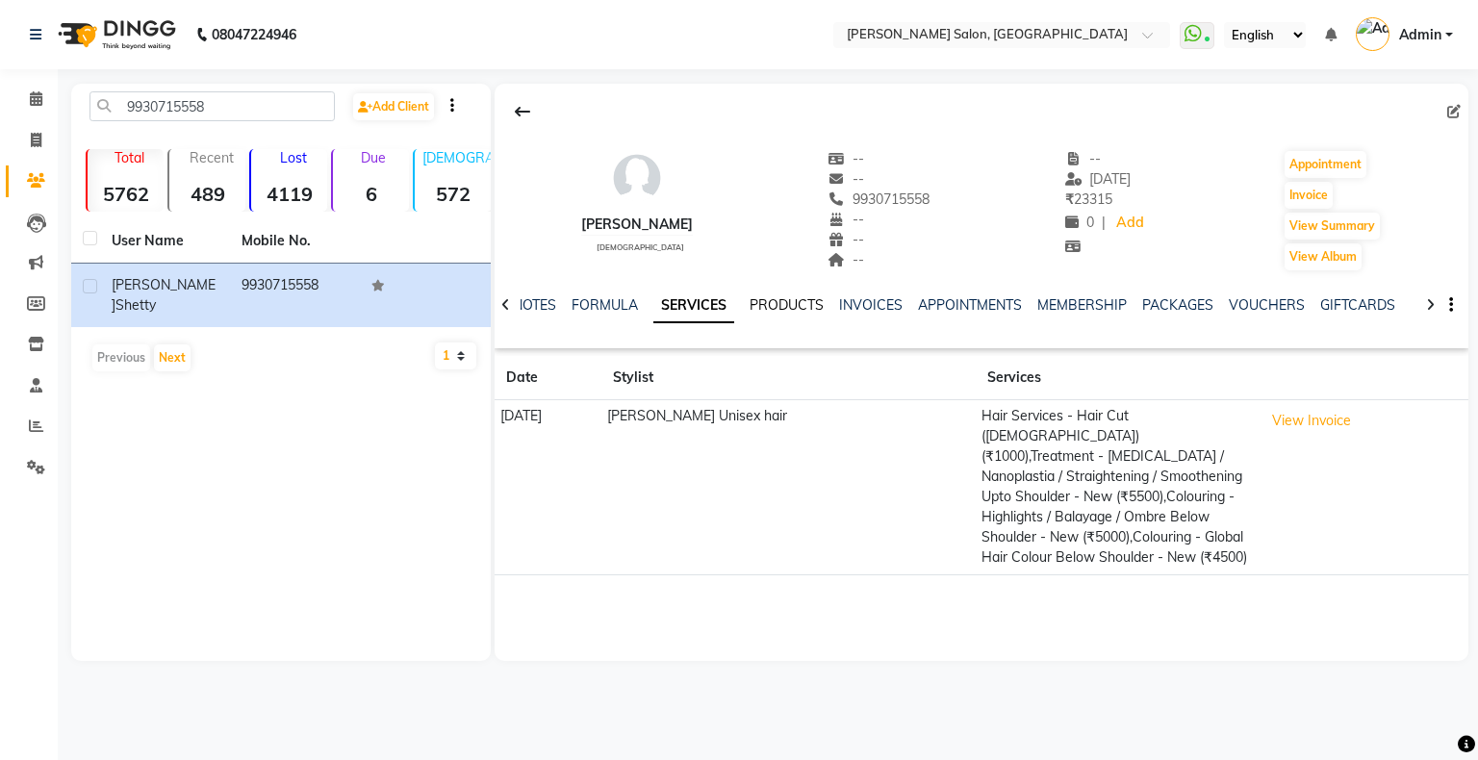
click at [778, 306] on link "PRODUCTS" at bounding box center [786, 304] width 74 height 17
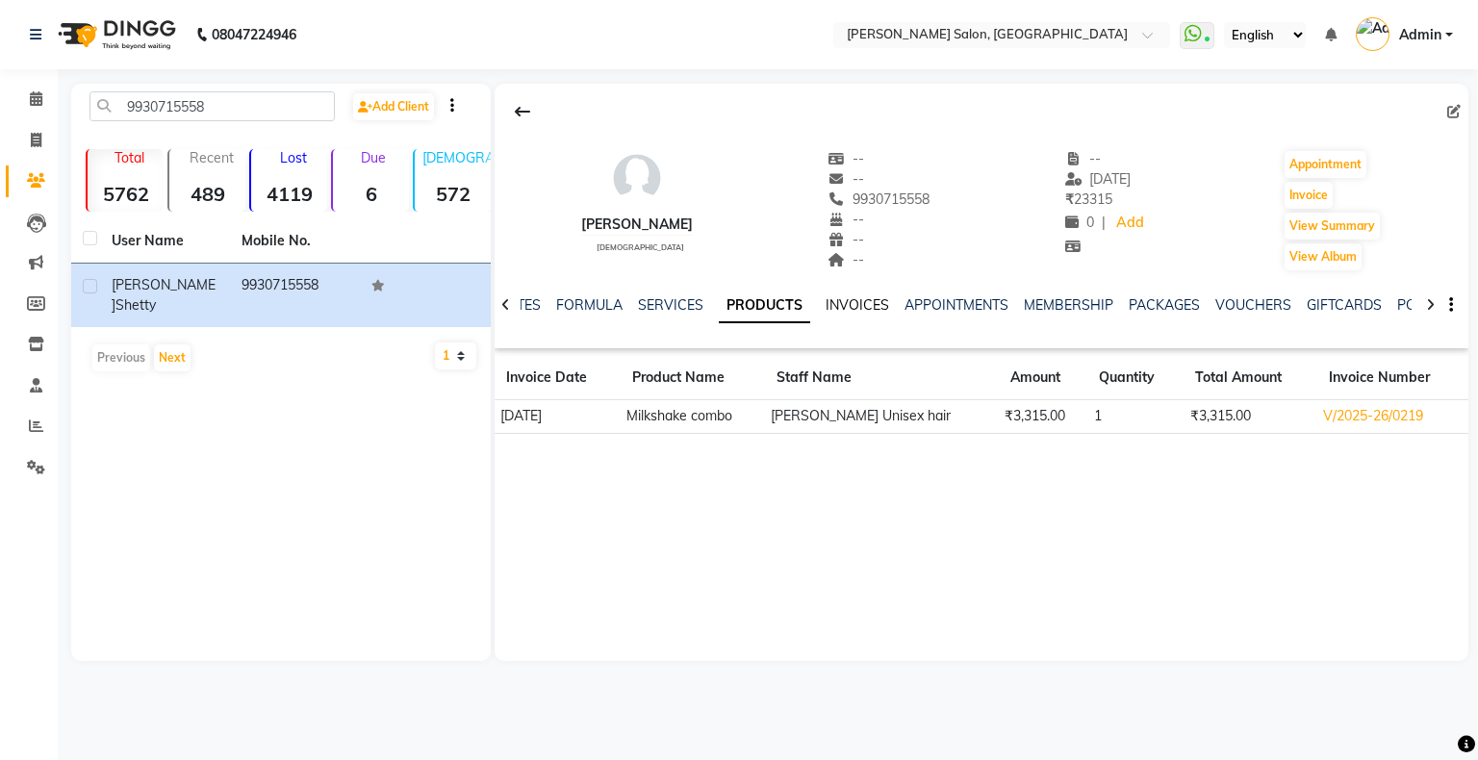
click at [848, 300] on link "INVOICES" at bounding box center [856, 304] width 63 height 17
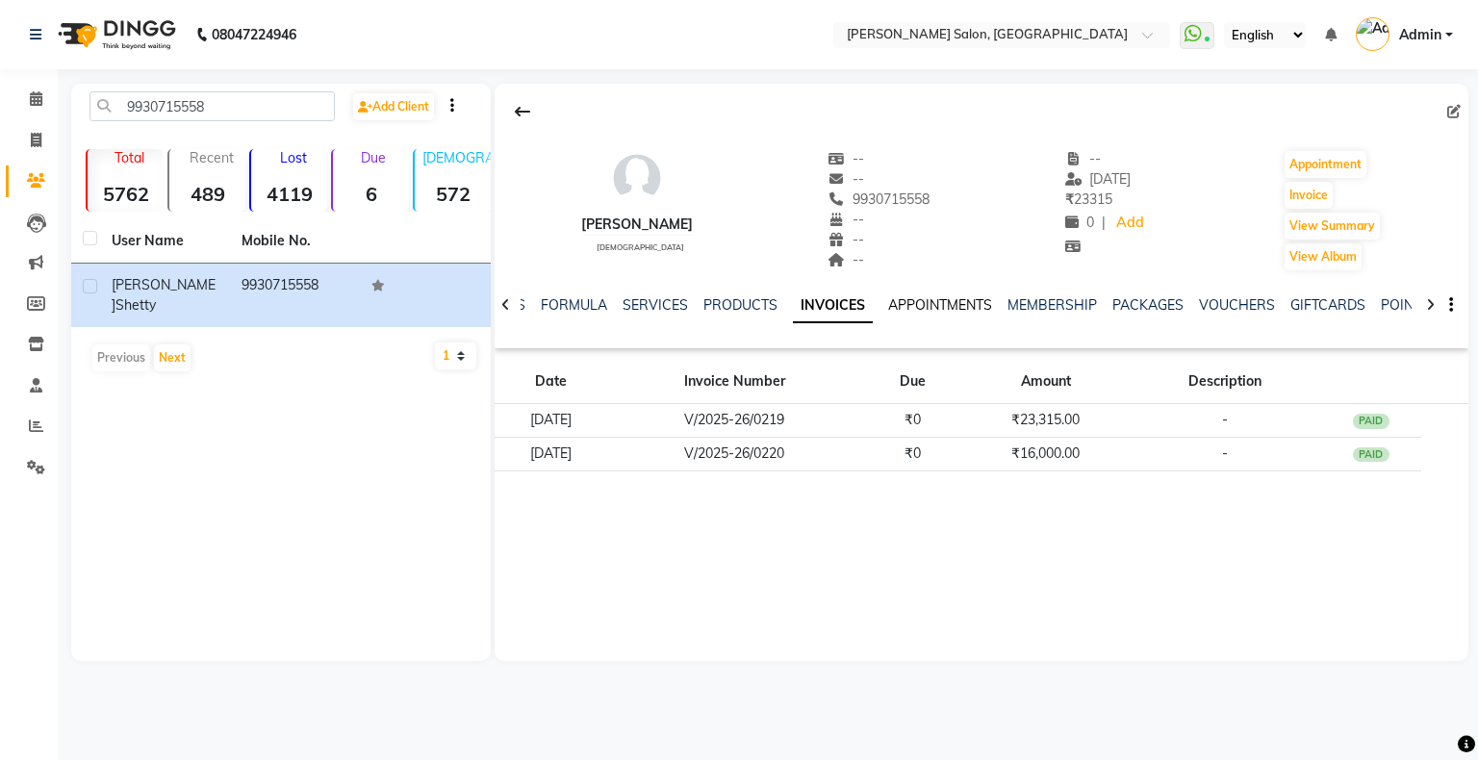
click at [916, 302] on link "APPOINTMENTS" at bounding box center [940, 304] width 104 height 17
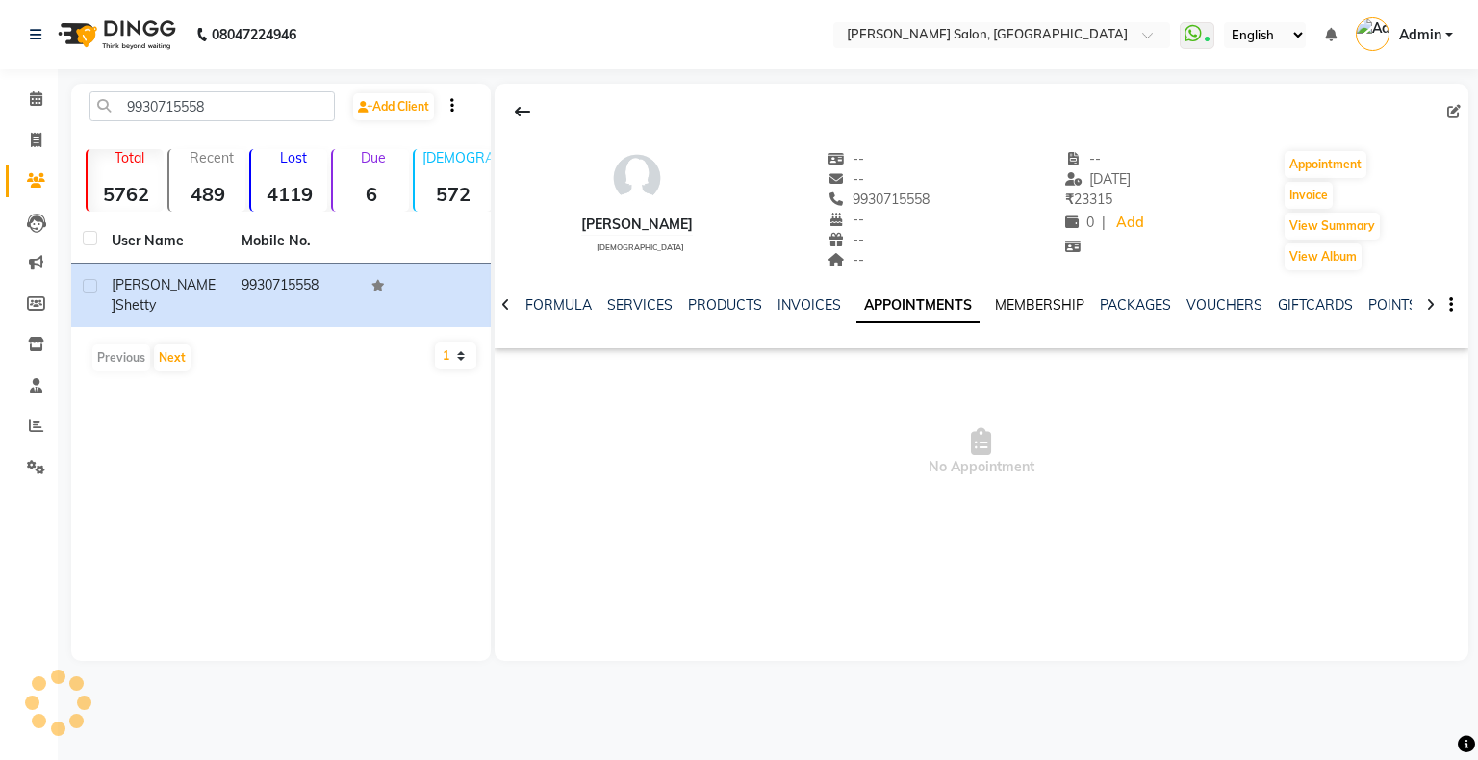
click at [1012, 302] on link "MEMBERSHIP" at bounding box center [1039, 304] width 89 height 17
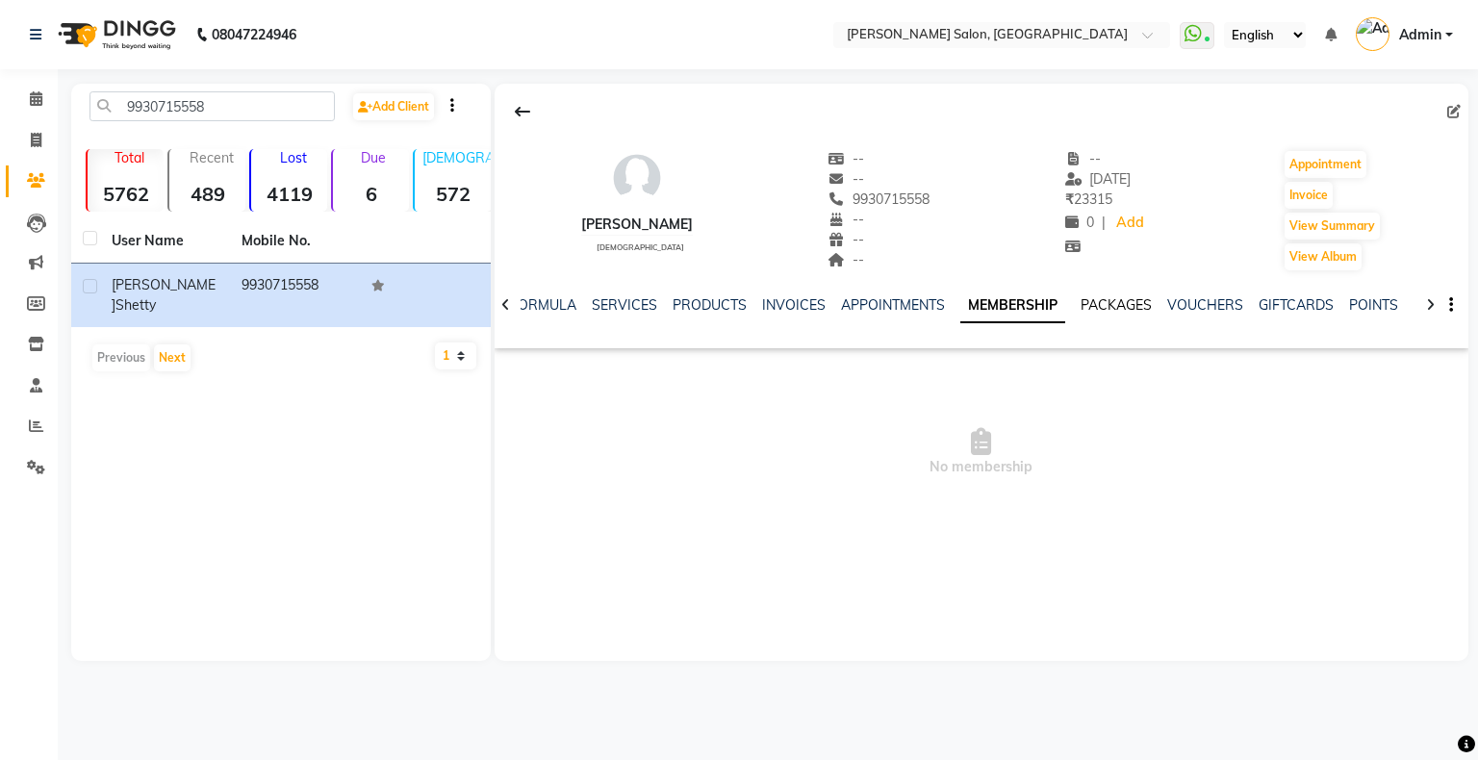
click at [1111, 302] on link "PACKAGES" at bounding box center [1115, 304] width 71 height 17
click at [1164, 305] on link "VOUCHERS" at bounding box center [1189, 304] width 76 height 17
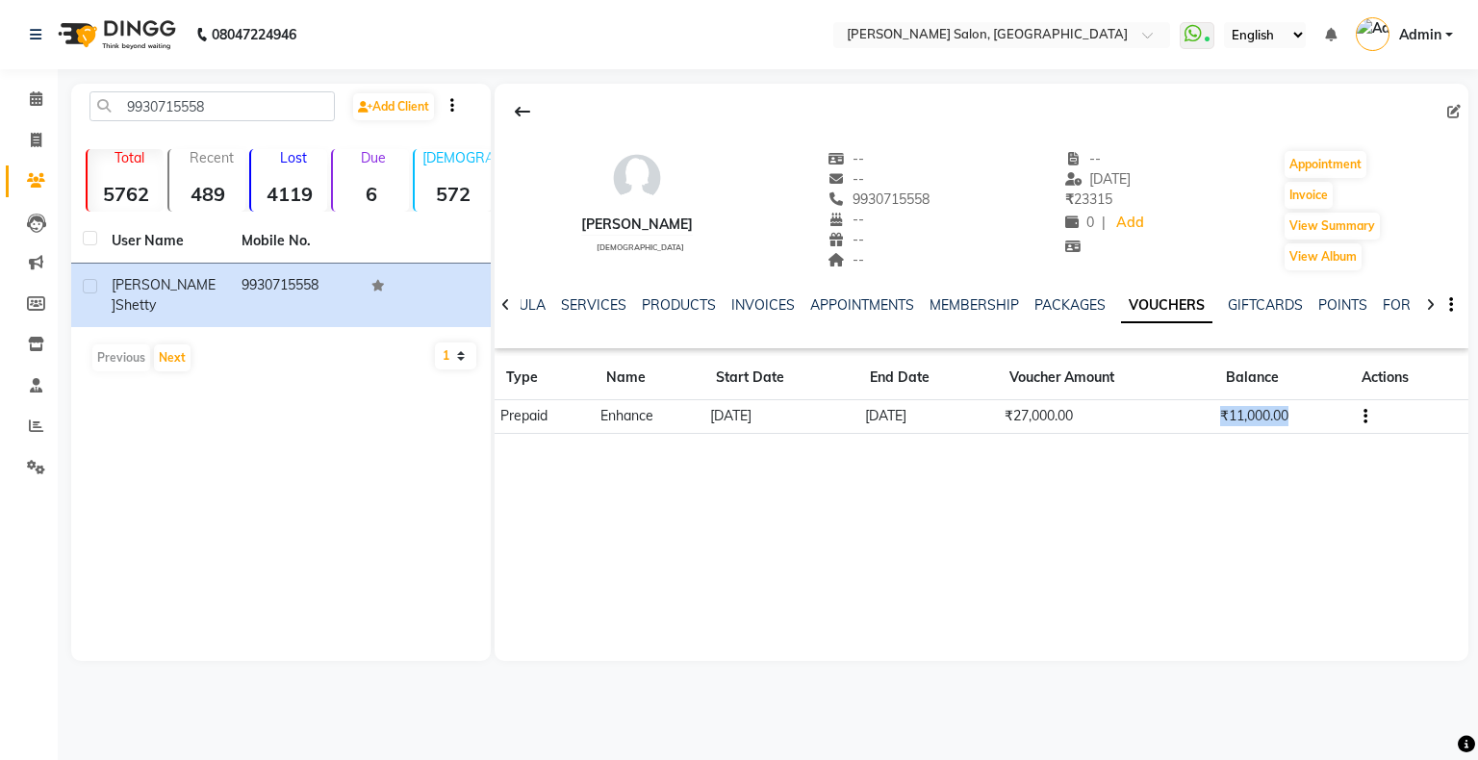
drag, startPoint x: 1223, startPoint y: 416, endPoint x: 1349, endPoint y: 417, distance: 126.0
click at [1349, 417] on td "₹11,000.00" at bounding box center [1282, 417] width 136 height 34
click at [1192, 421] on td "₹27,000.00" at bounding box center [1105, 417] width 215 height 34
click at [1216, 417] on td "₹11,000.00" at bounding box center [1282, 417] width 136 height 34
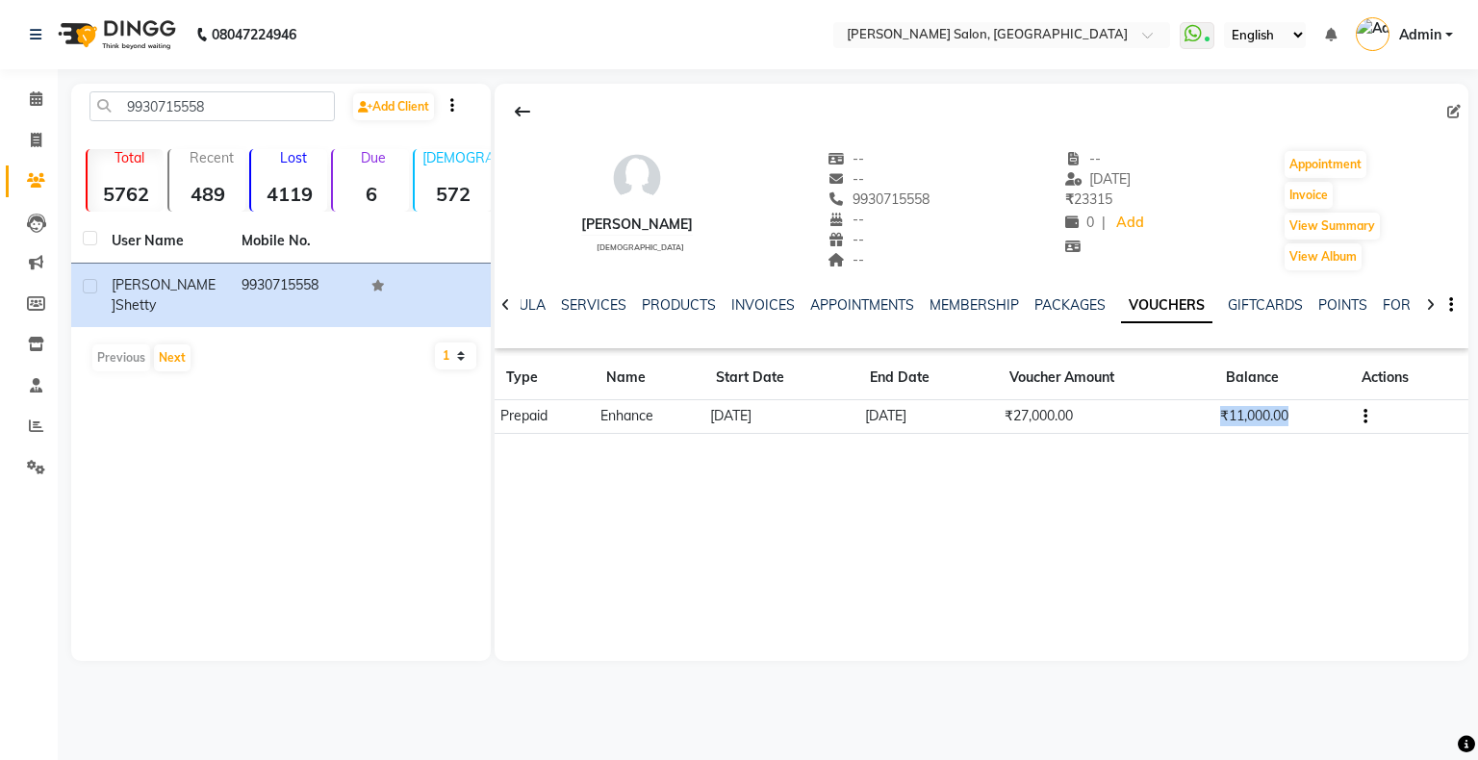
click at [1216, 417] on td "₹11,000.00" at bounding box center [1282, 417] width 136 height 34
drag, startPoint x: 39, startPoint y: 81, endPoint x: 38, endPoint y: 90, distance: 9.7
click at [38, 89] on li "Calendar" at bounding box center [29, 99] width 58 height 41
click at [38, 91] on icon at bounding box center [36, 98] width 13 height 14
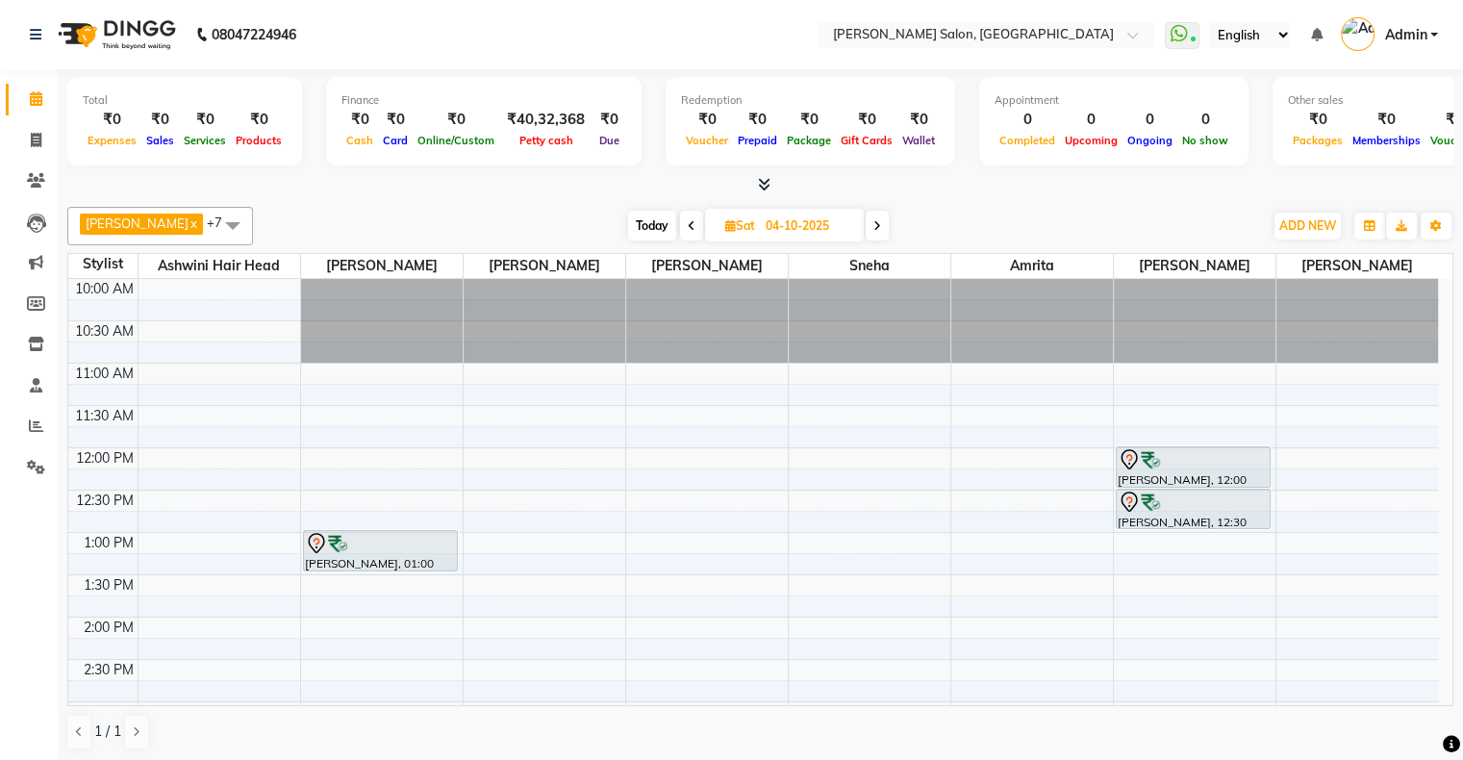
click at [636, 229] on span "Today" at bounding box center [652, 226] width 48 height 30
type input "03-10-2025"
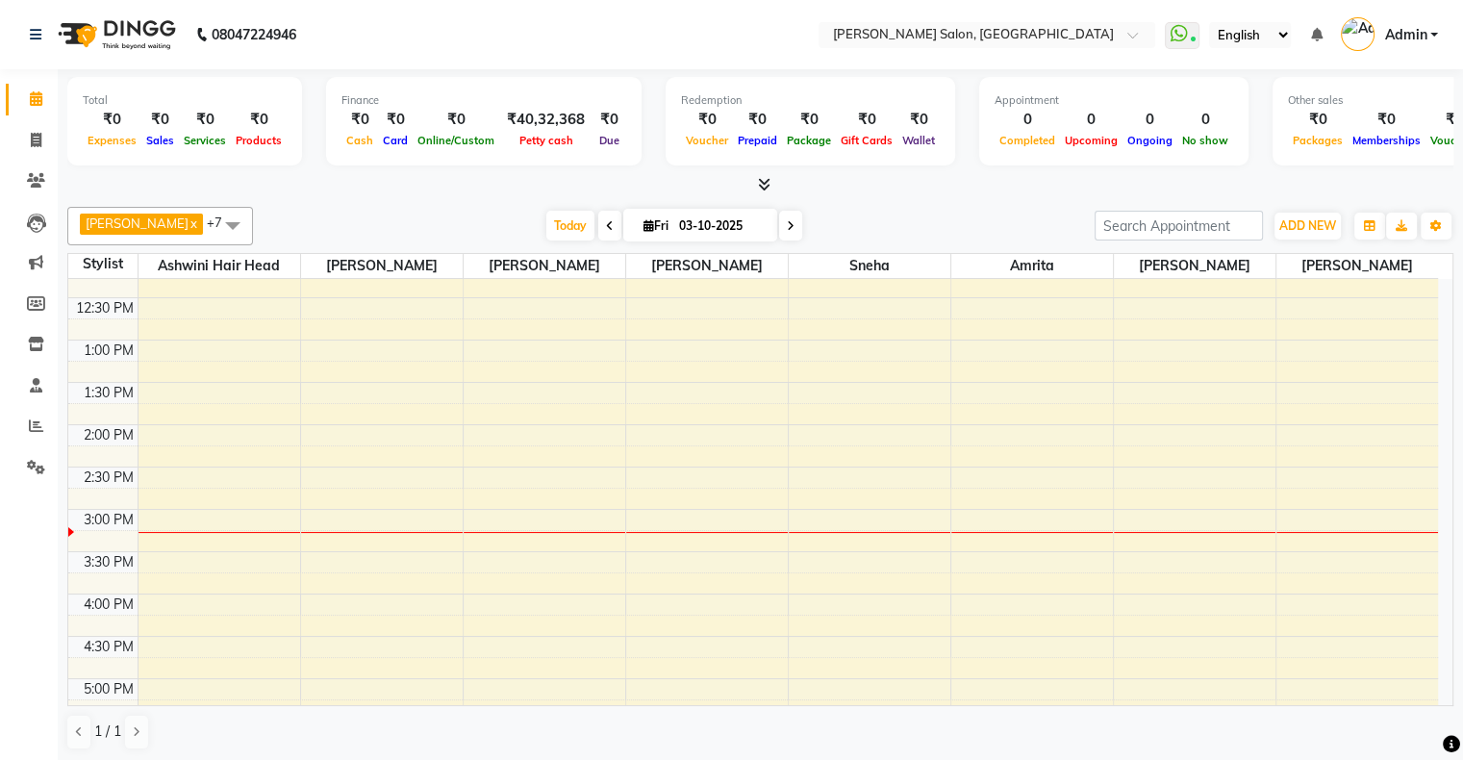
scroll to position [192, 0]
click at [772, 425] on div "10:00 AM 10:30 AM 11:00 AM 11:30 AM 12:00 PM 12:30 PM 1:00 PM 1:30 PM 2:00 PM 2…" at bounding box center [753, 637] width 1370 height 1100
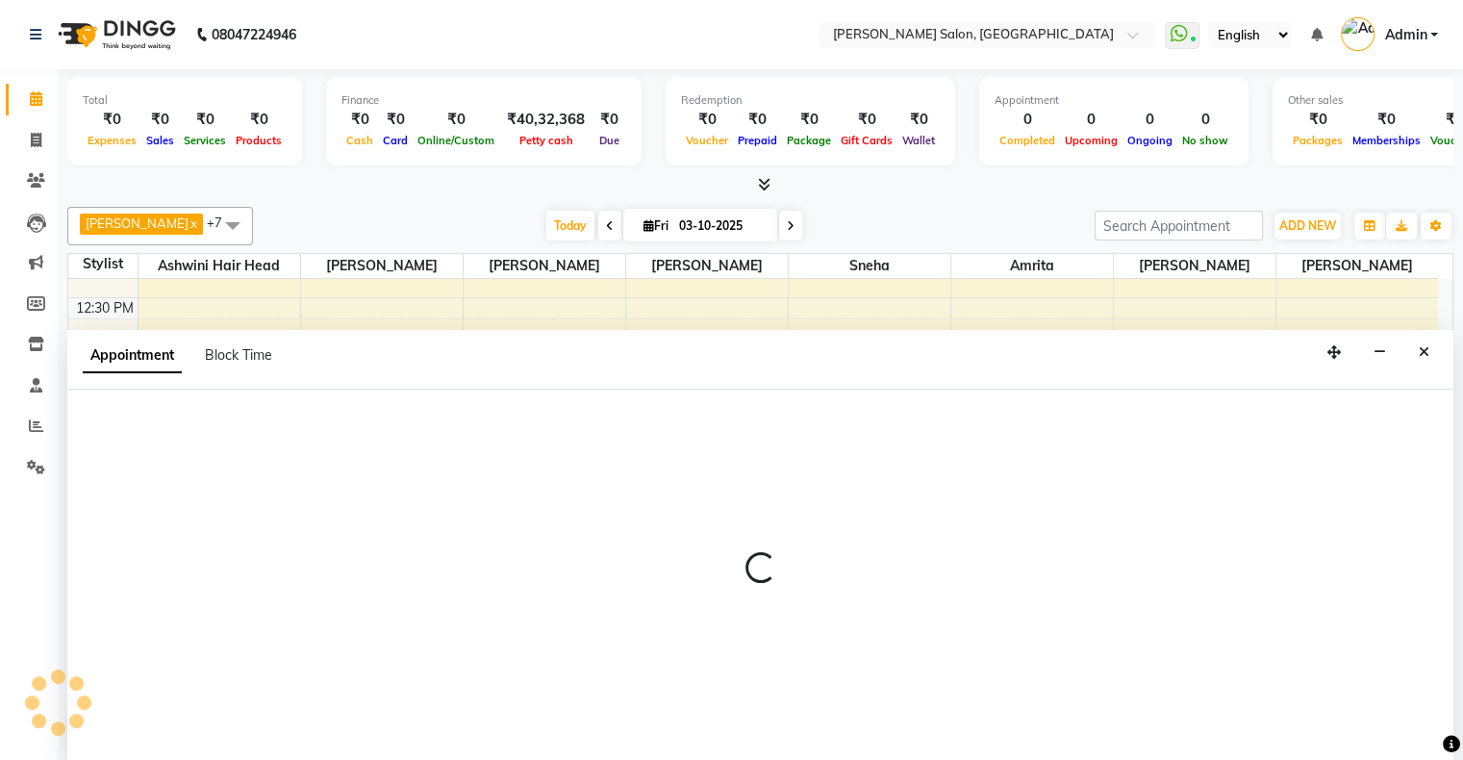
scroll to position [0, 0]
select select "87848"
select select "tentative"
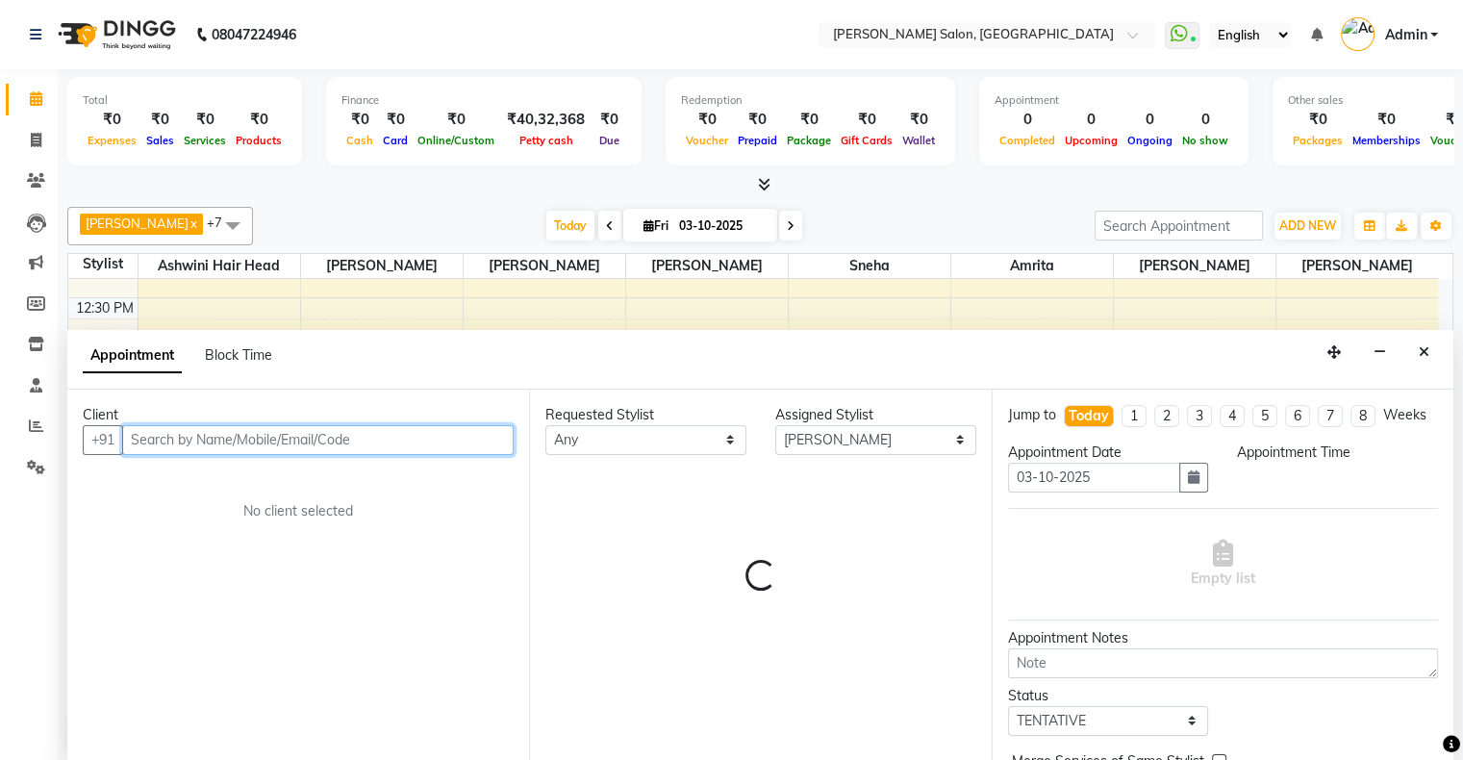
select select "840"
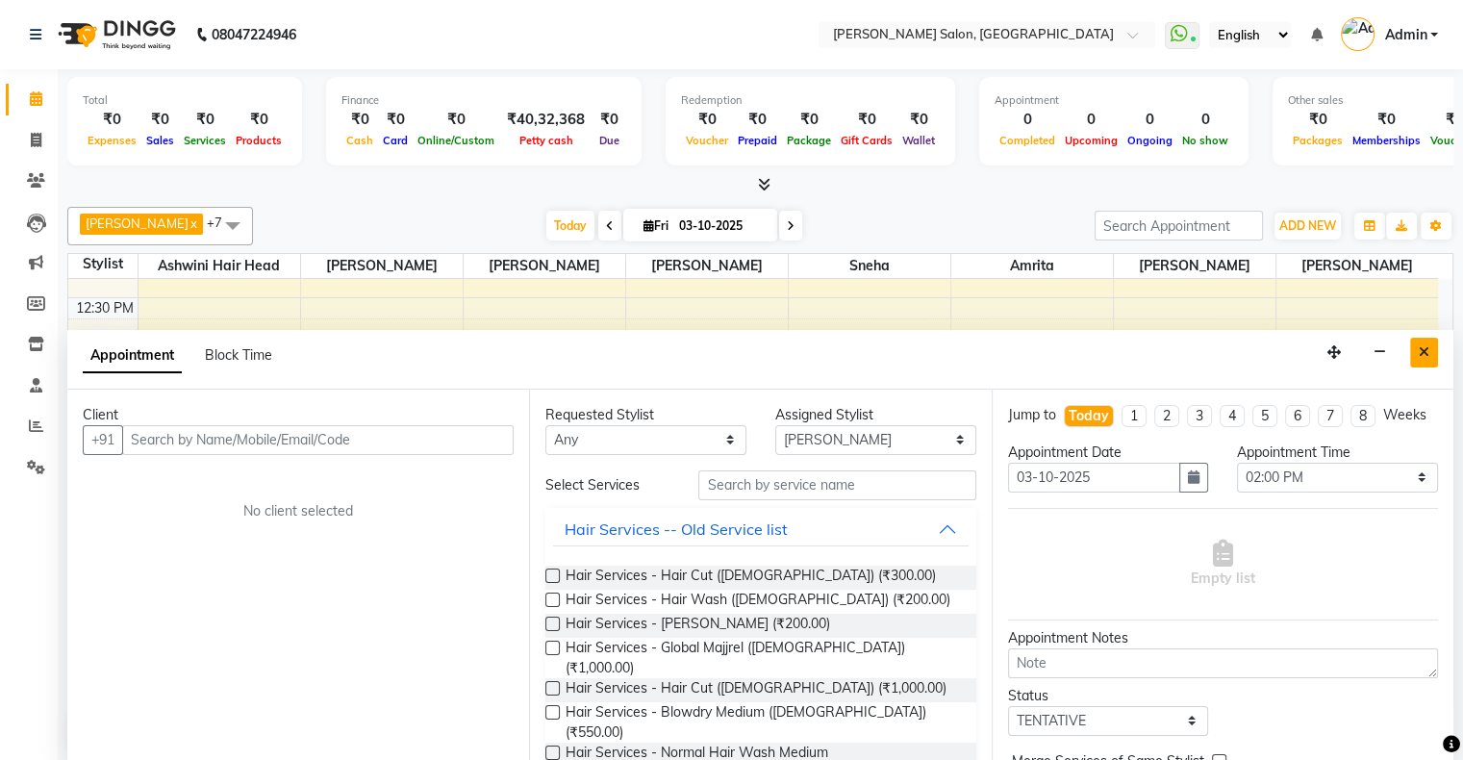
click at [1419, 351] on icon "Close" at bounding box center [1424, 351] width 11 height 13
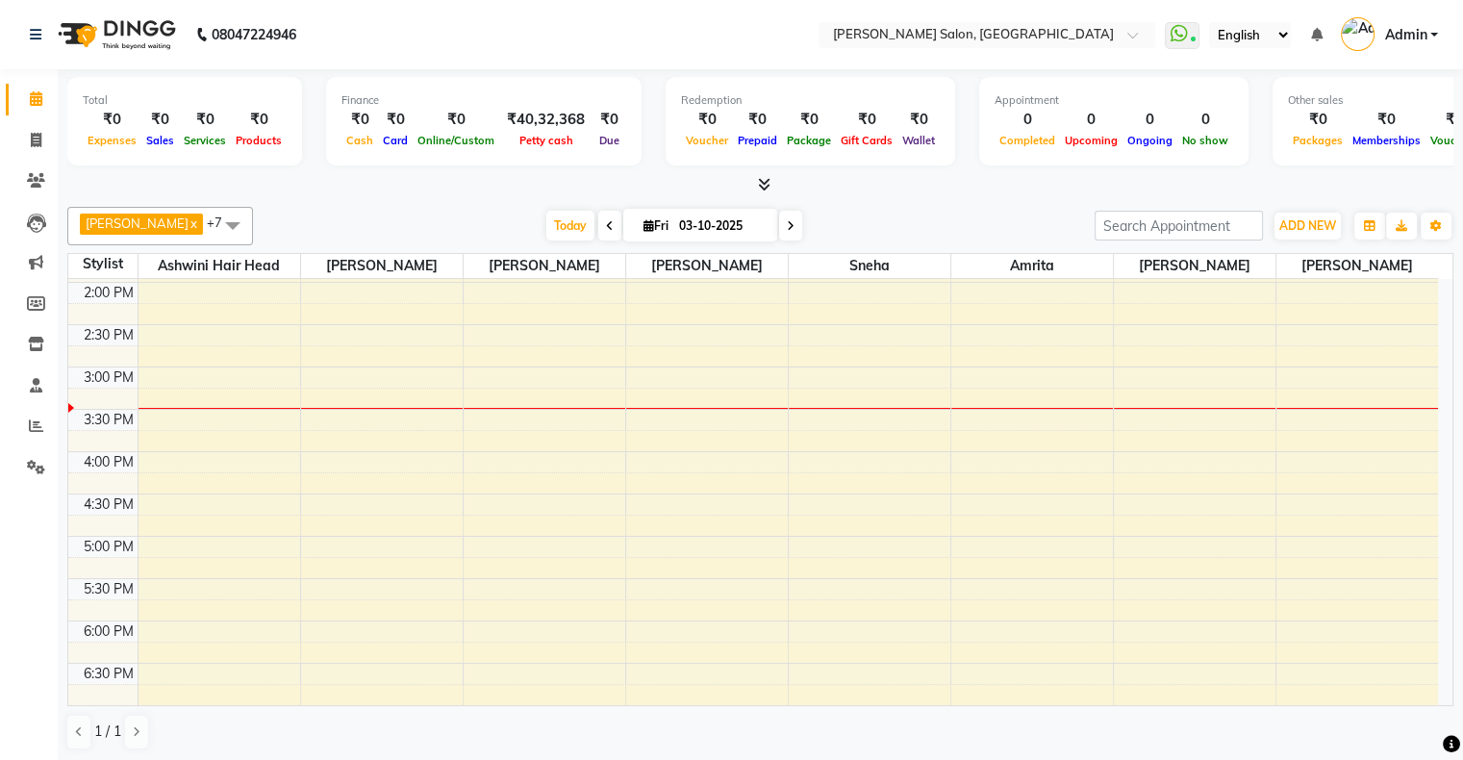
scroll to position [385, 0]
